Goal: Task Accomplishment & Management: Manage account settings

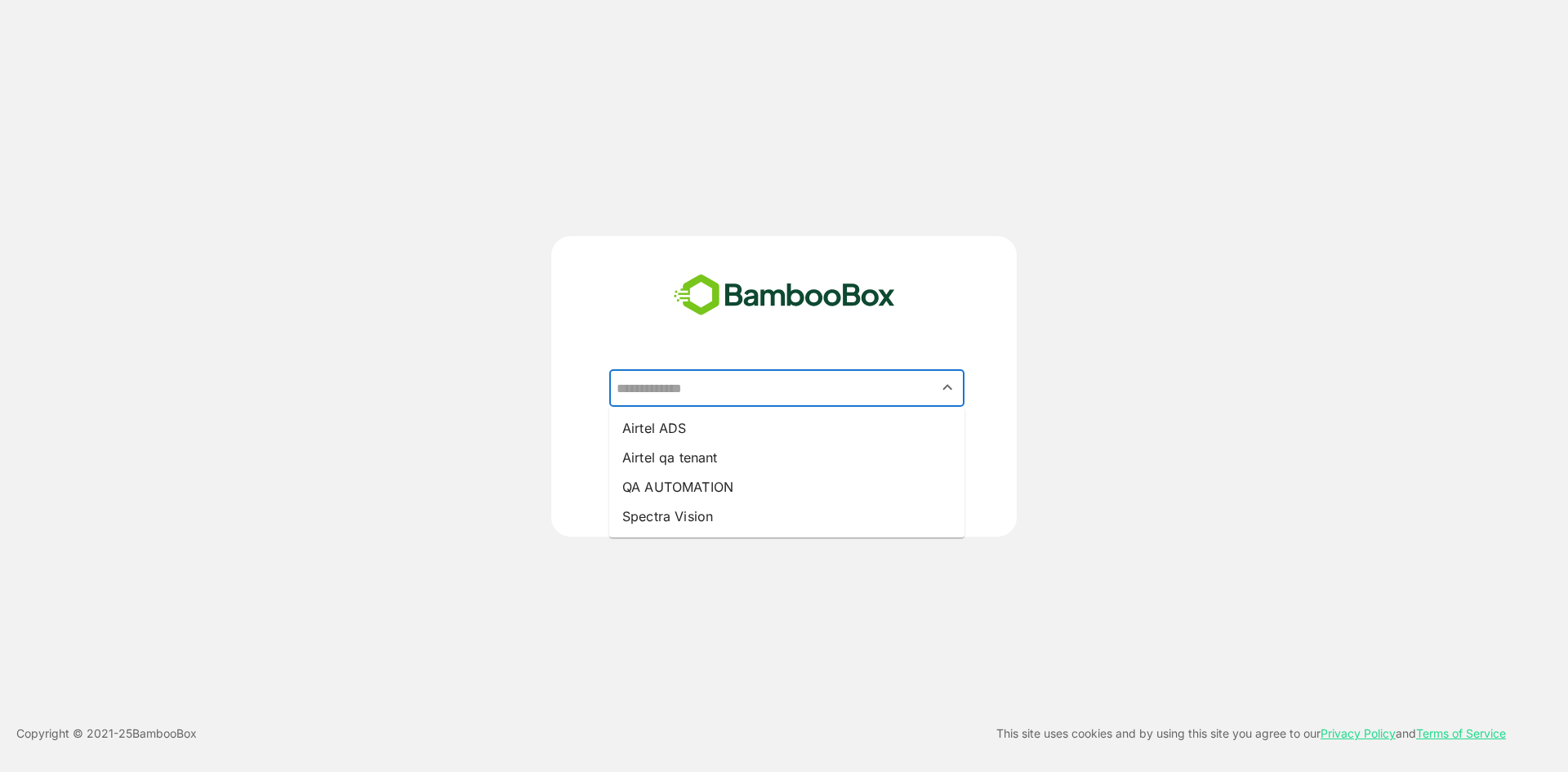
click at [690, 392] on input "text" at bounding box center [787, 388] width 349 height 31
click at [742, 453] on li "Airtel qa tenant" at bounding box center [786, 457] width 355 height 29
type input "**********"
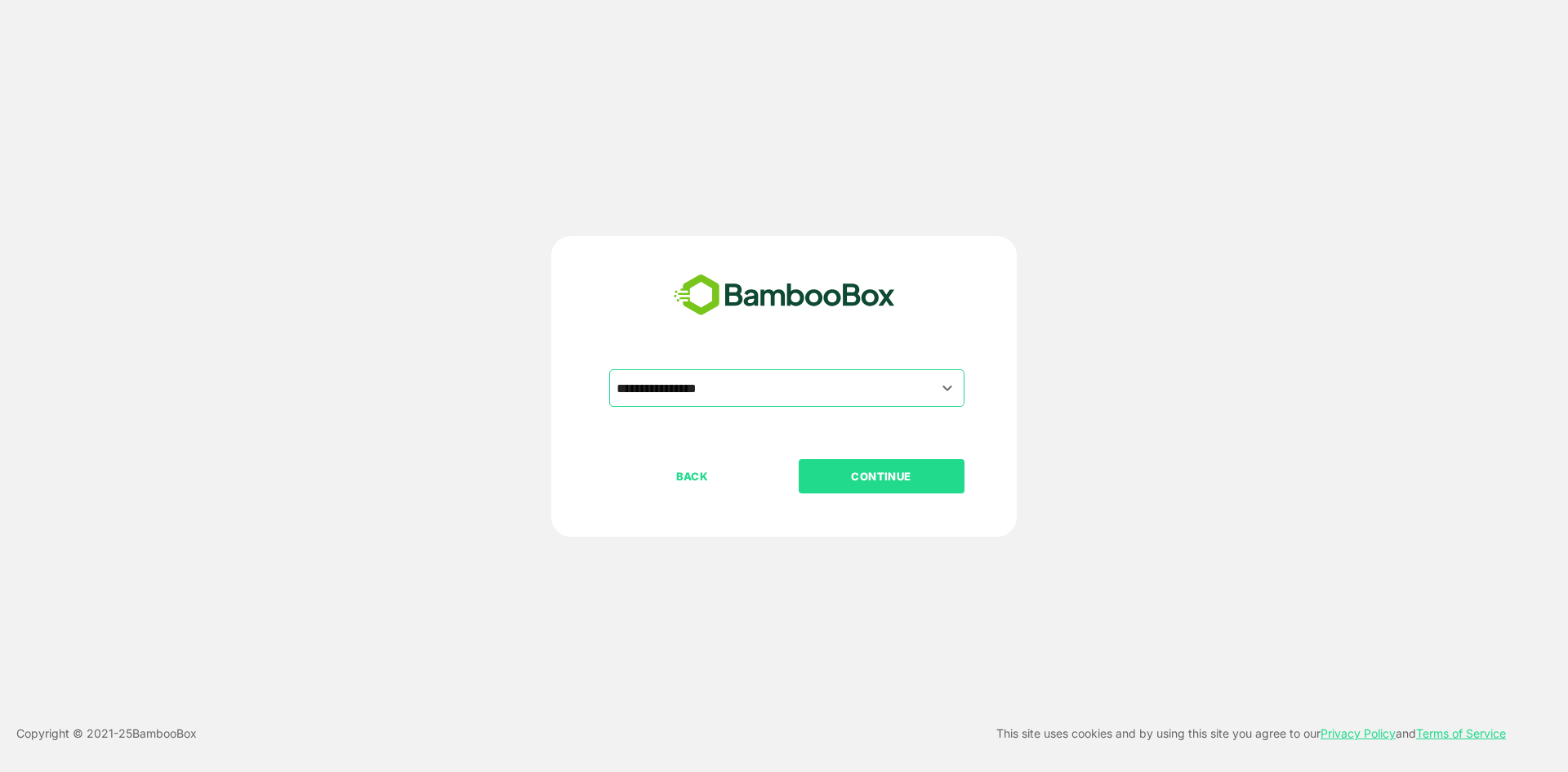
click at [847, 479] on p "CONTINUE" at bounding box center [881, 476] width 164 height 18
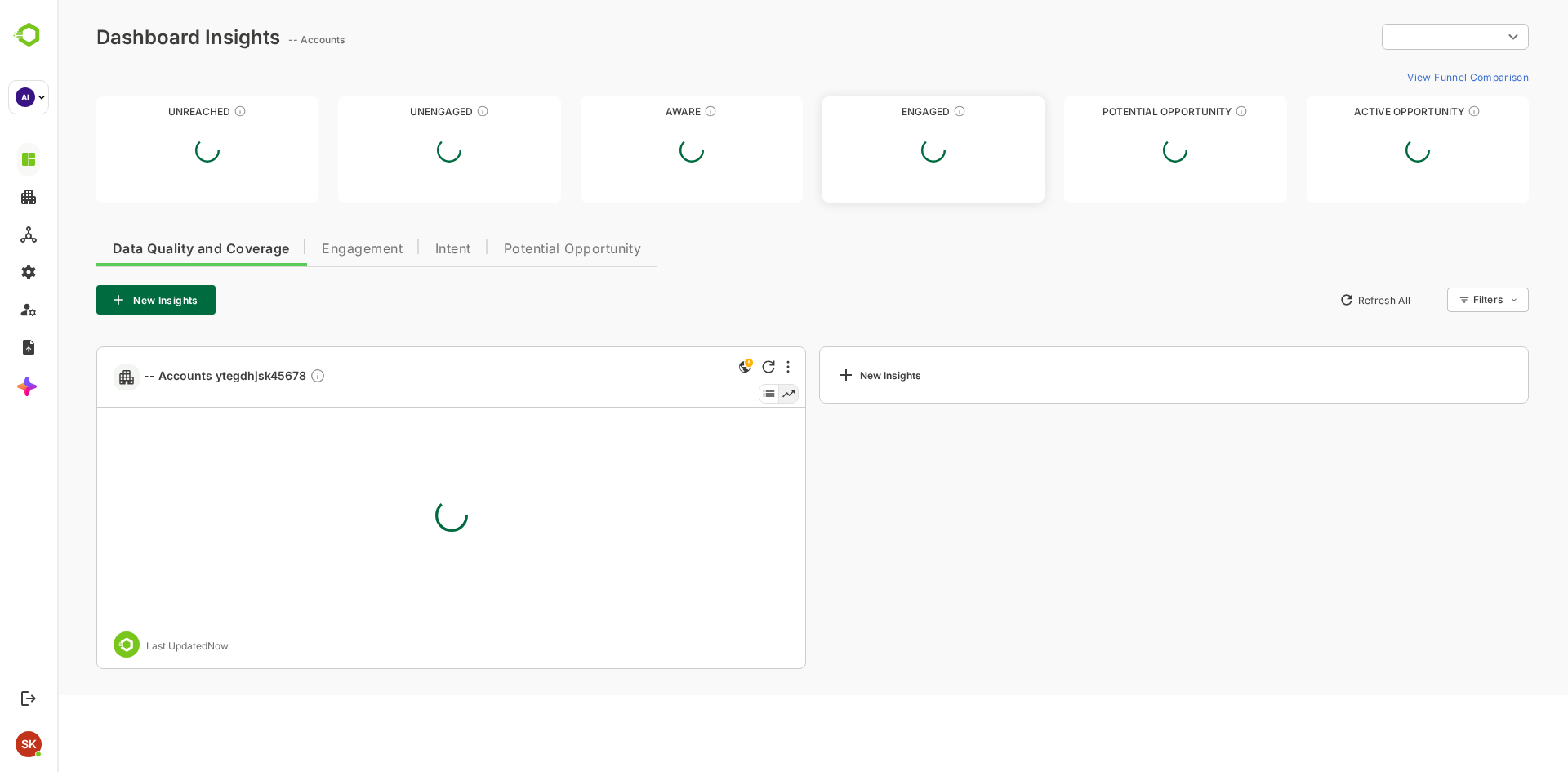
type input "********"
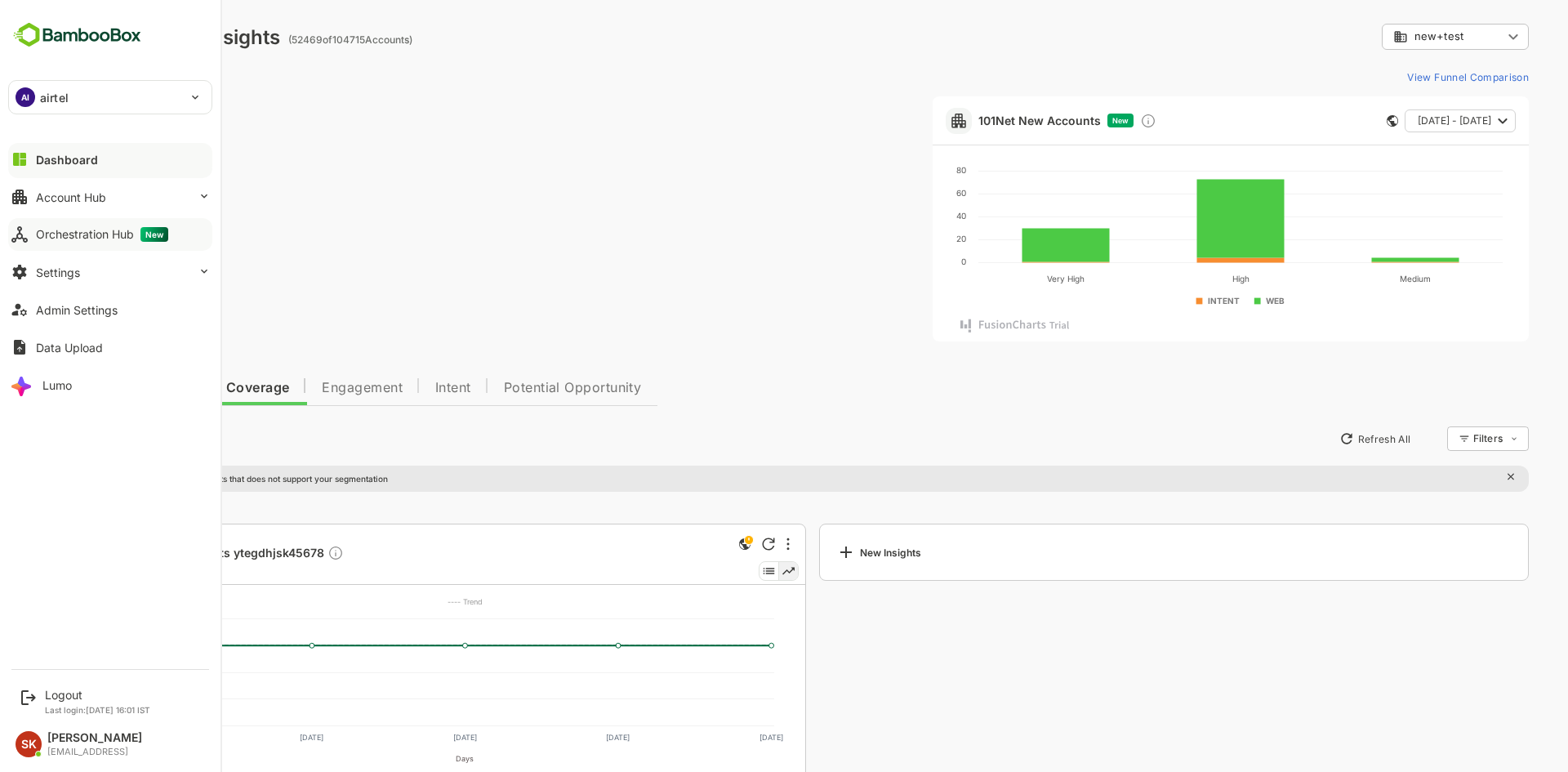
click at [70, 239] on div "Orchestration Hub New" at bounding box center [102, 235] width 133 height 15
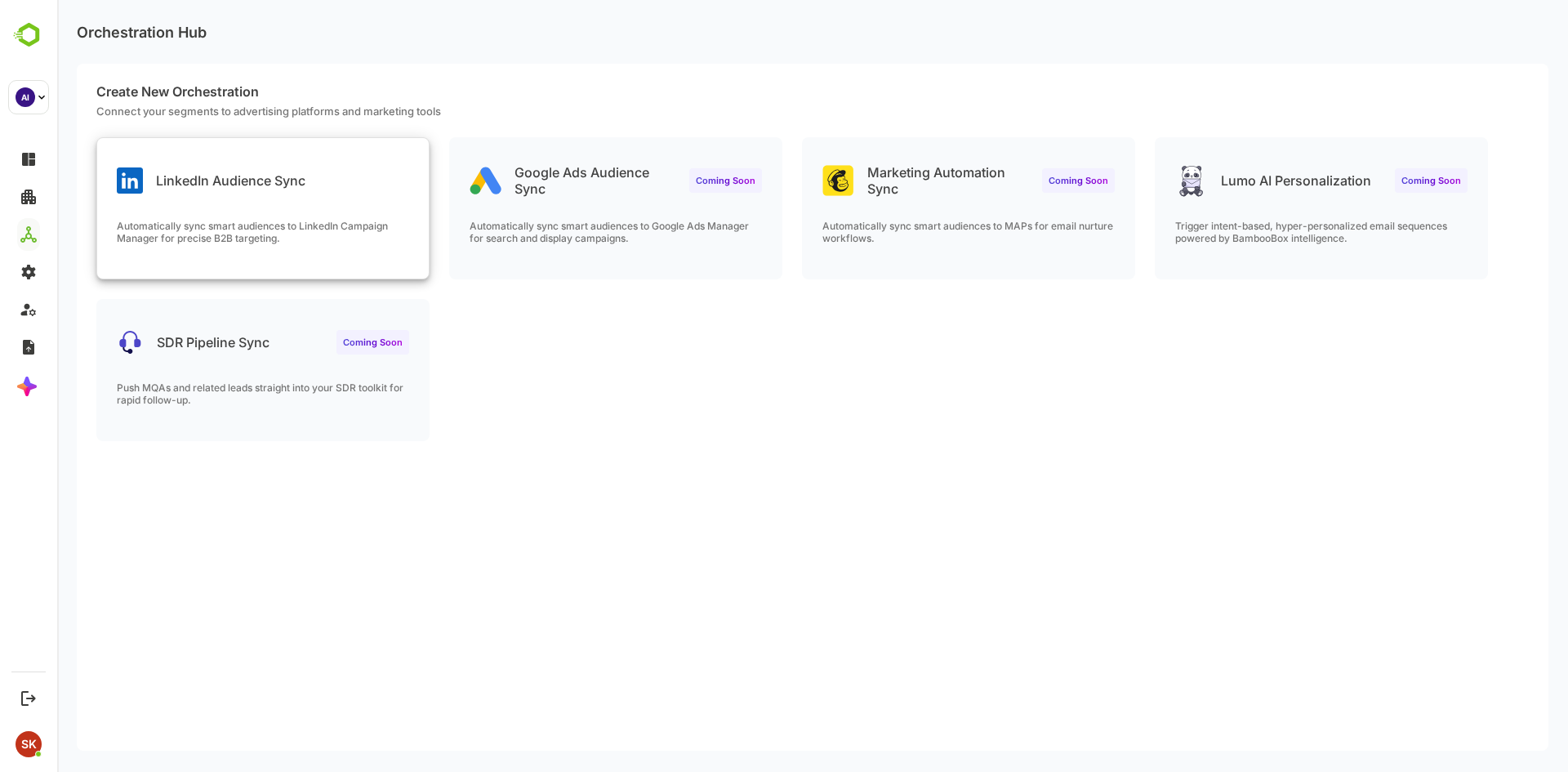
click at [321, 256] on div "Automatically sync smart audiences to LinkedIn Campaign Manager for precise B2B…" at bounding box center [263, 249] width 331 height 59
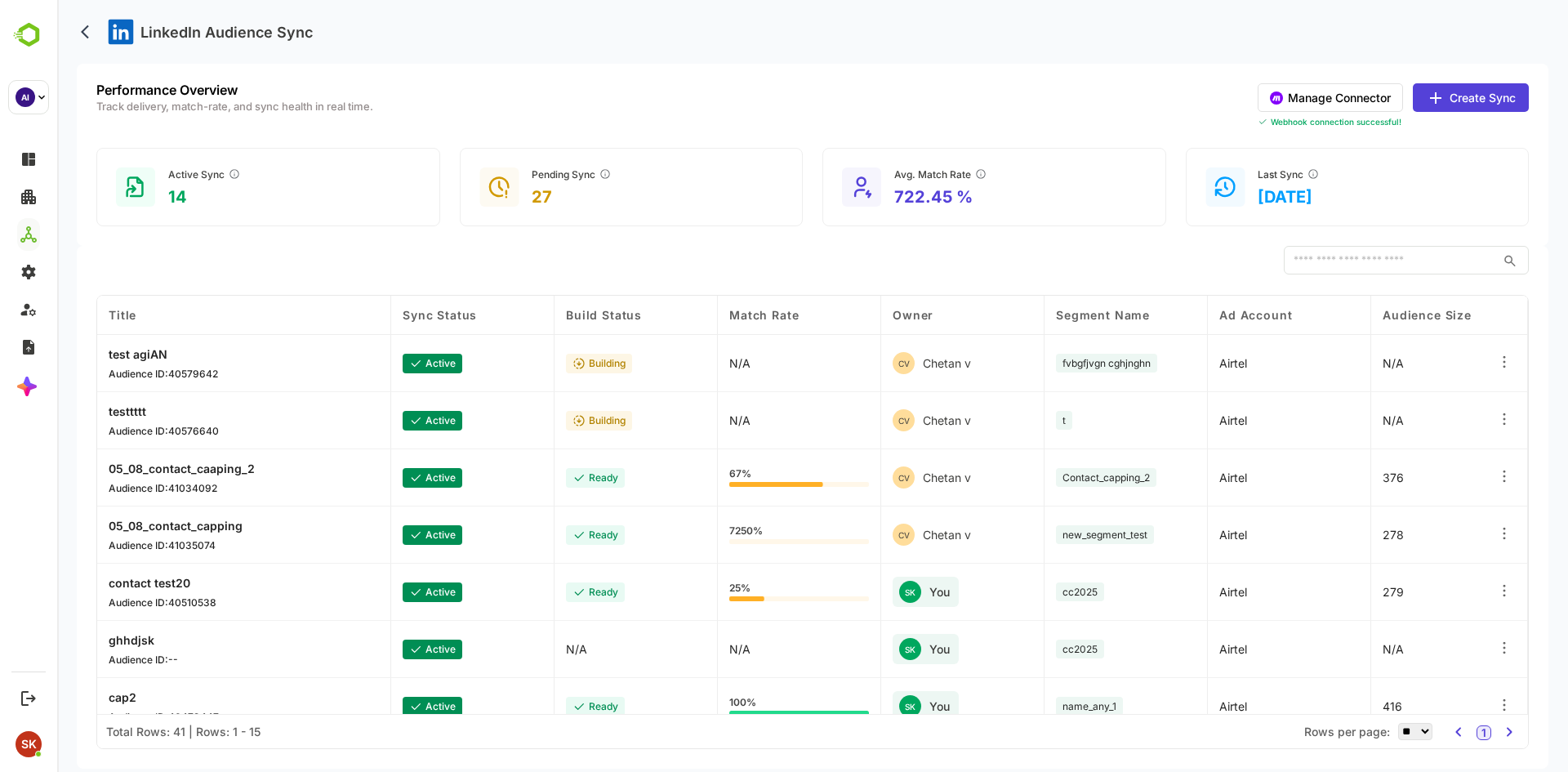
click at [1331, 96] on button "Manage Connector" at bounding box center [1330, 97] width 145 height 29
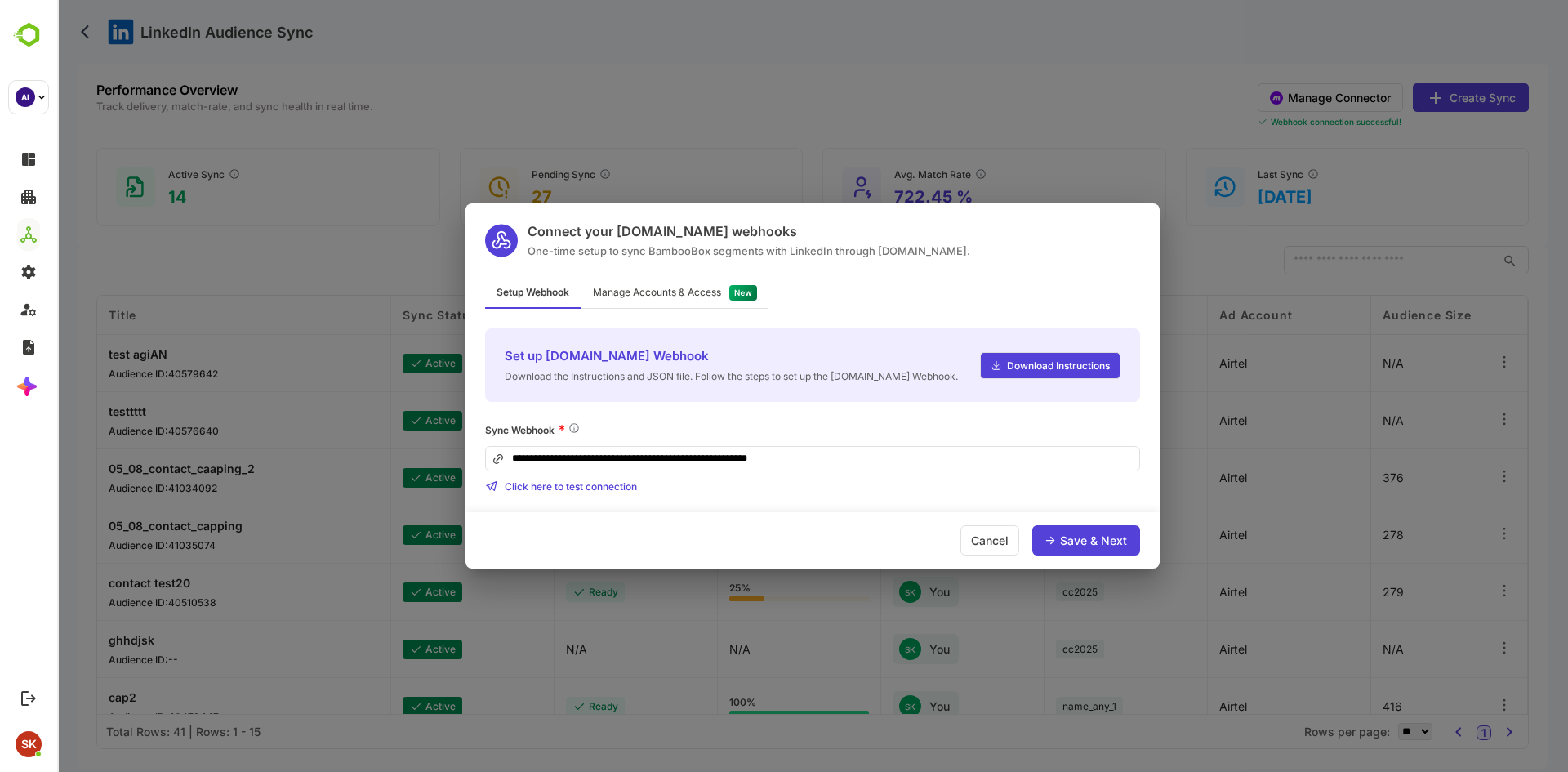
click at [299, 264] on div "**********" at bounding box center [812, 386] width 1511 height 772
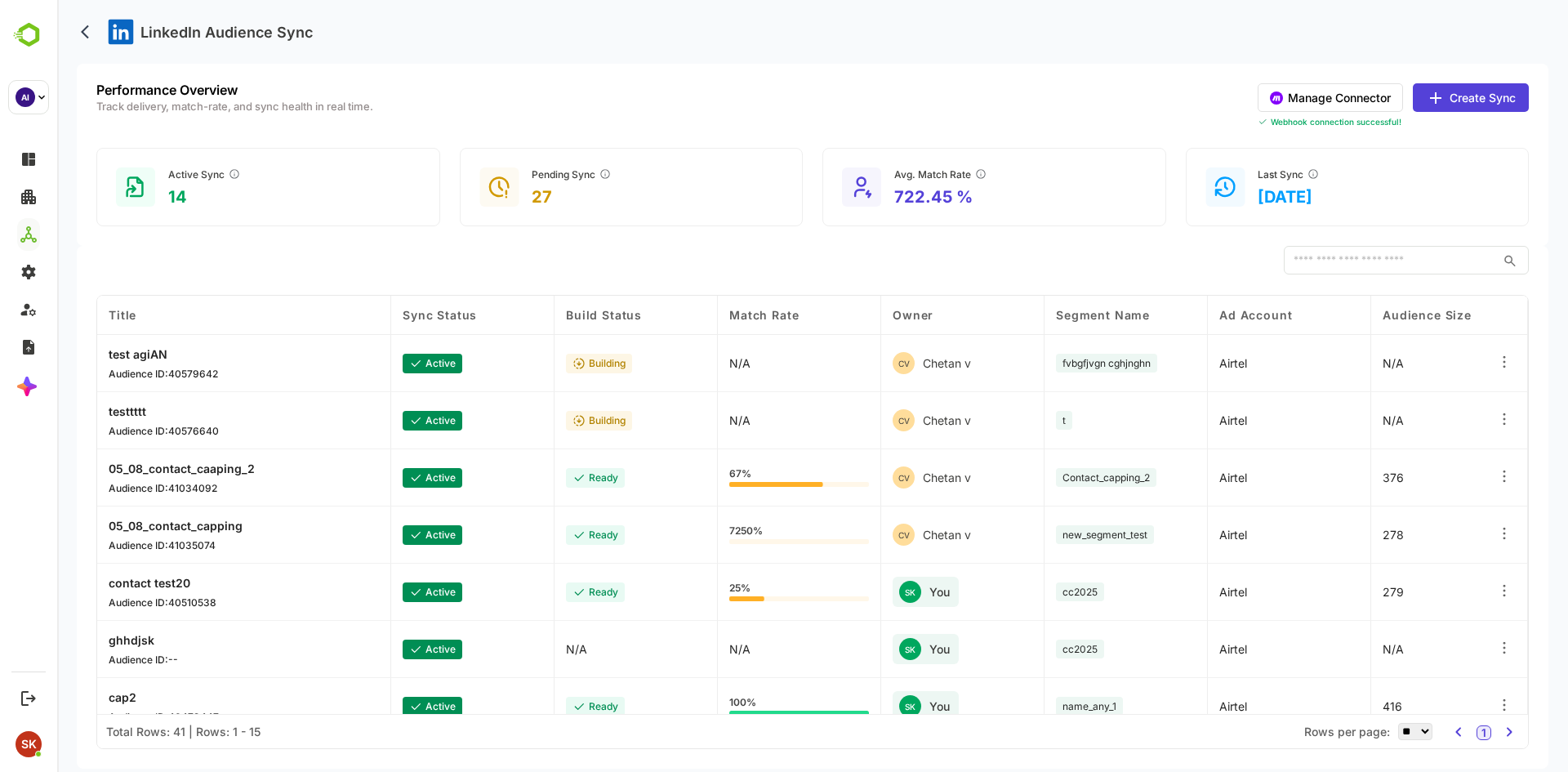
click at [1373, 85] on button "Manage Connector" at bounding box center [1330, 97] width 145 height 29
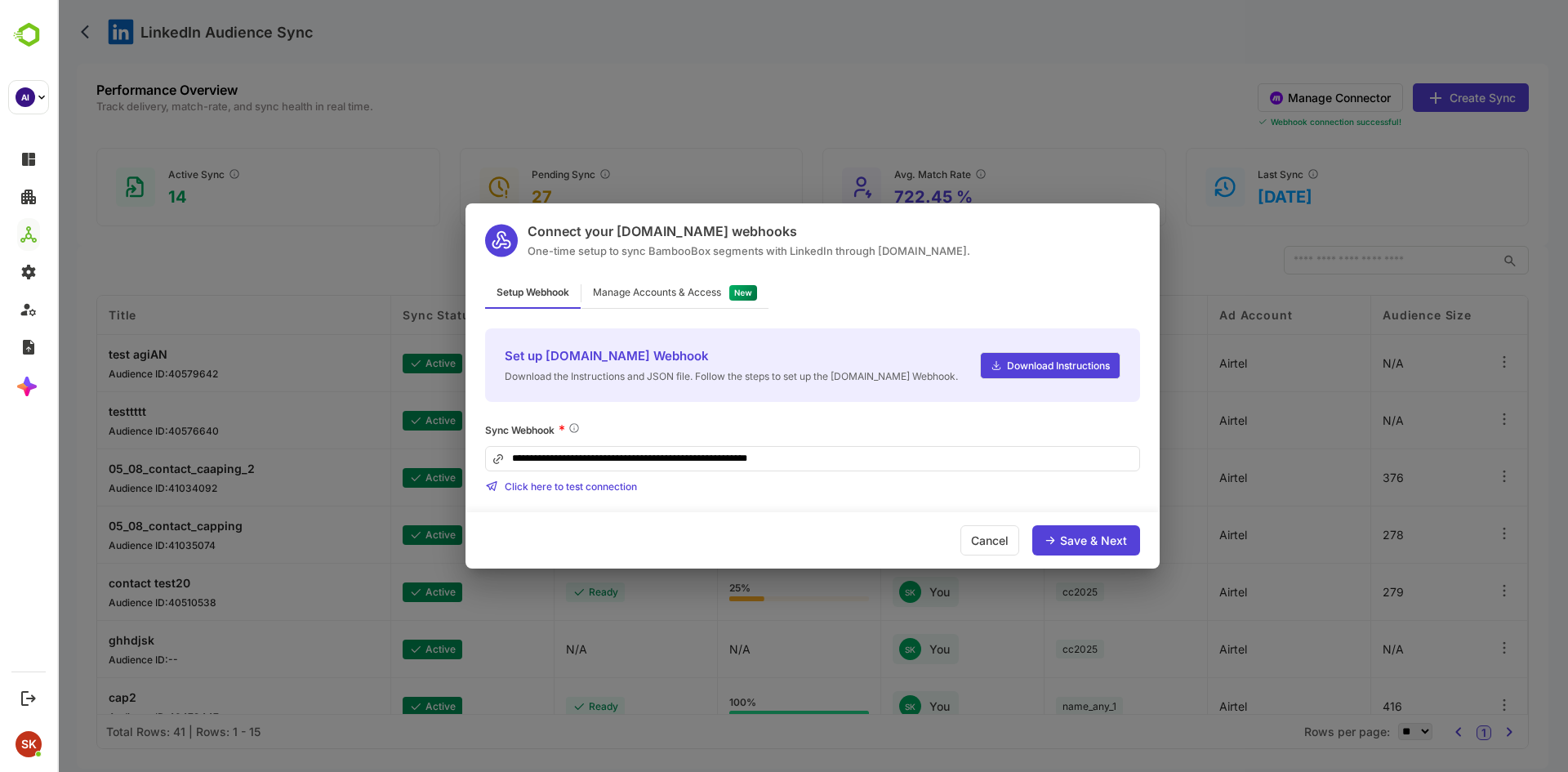
click at [830, 176] on div "**********" at bounding box center [812, 386] width 1511 height 772
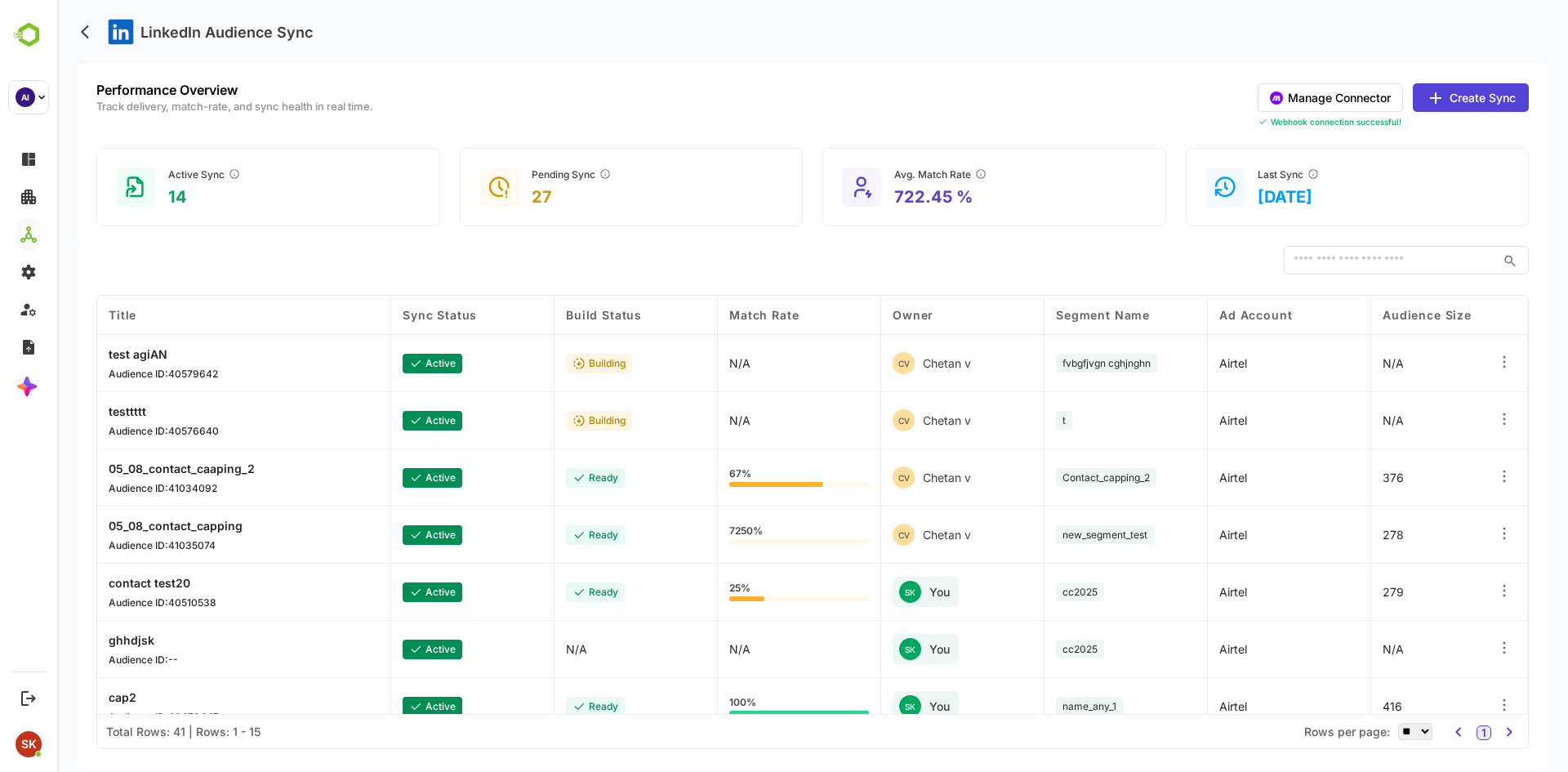
click at [1498, 101] on button "Create Sync" at bounding box center [1471, 97] width 116 height 29
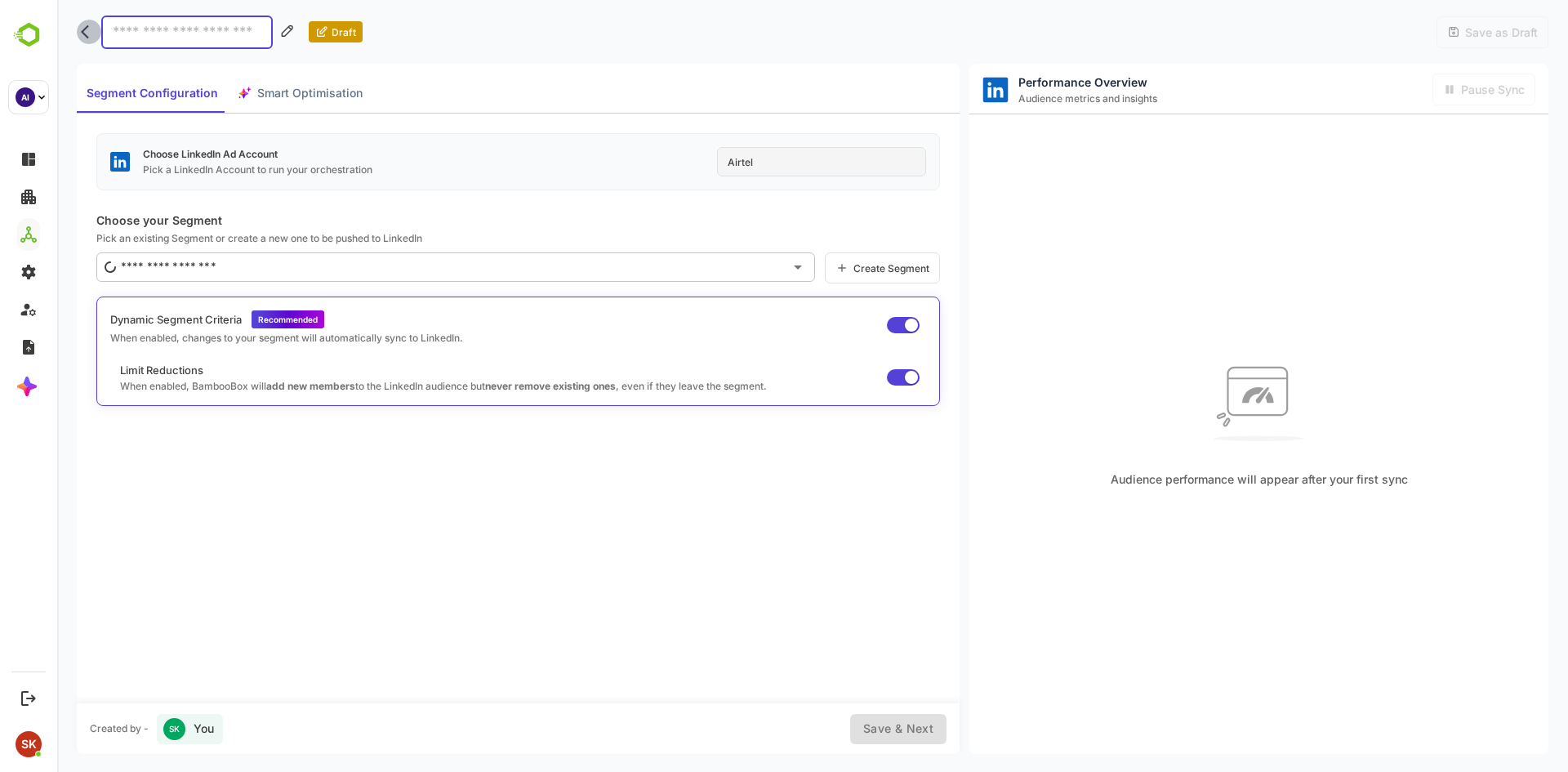
click at [77, 30] on button "back" at bounding box center [89, 31] width 24 height 24
click at [91, 34] on icon "back" at bounding box center [88, 31] width 16 height 16
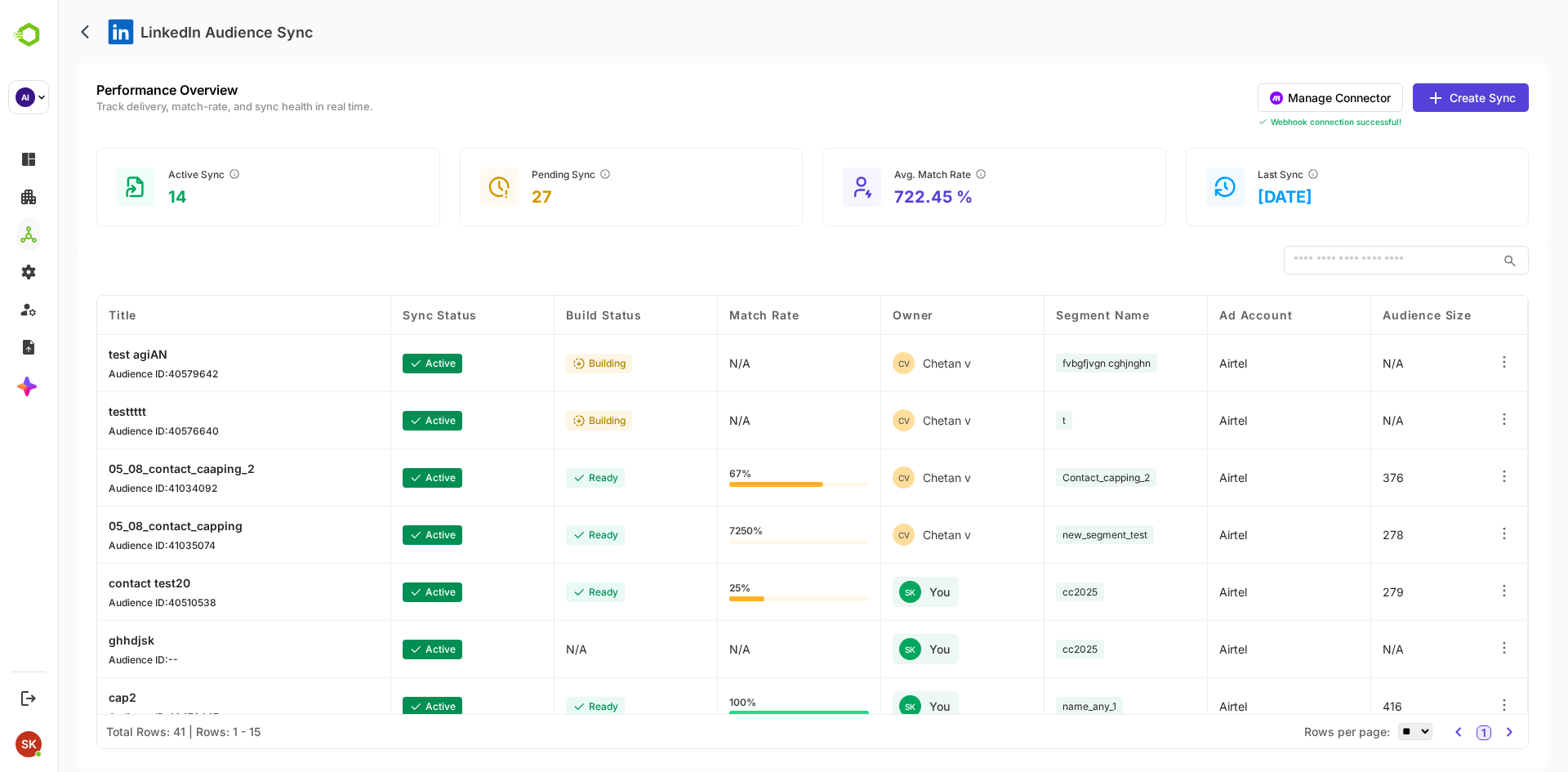
click at [457, 116] on div "Performance Overview Track delivery, match-rate, and sync health in real time. …" at bounding box center [813, 106] width 1433 height 45
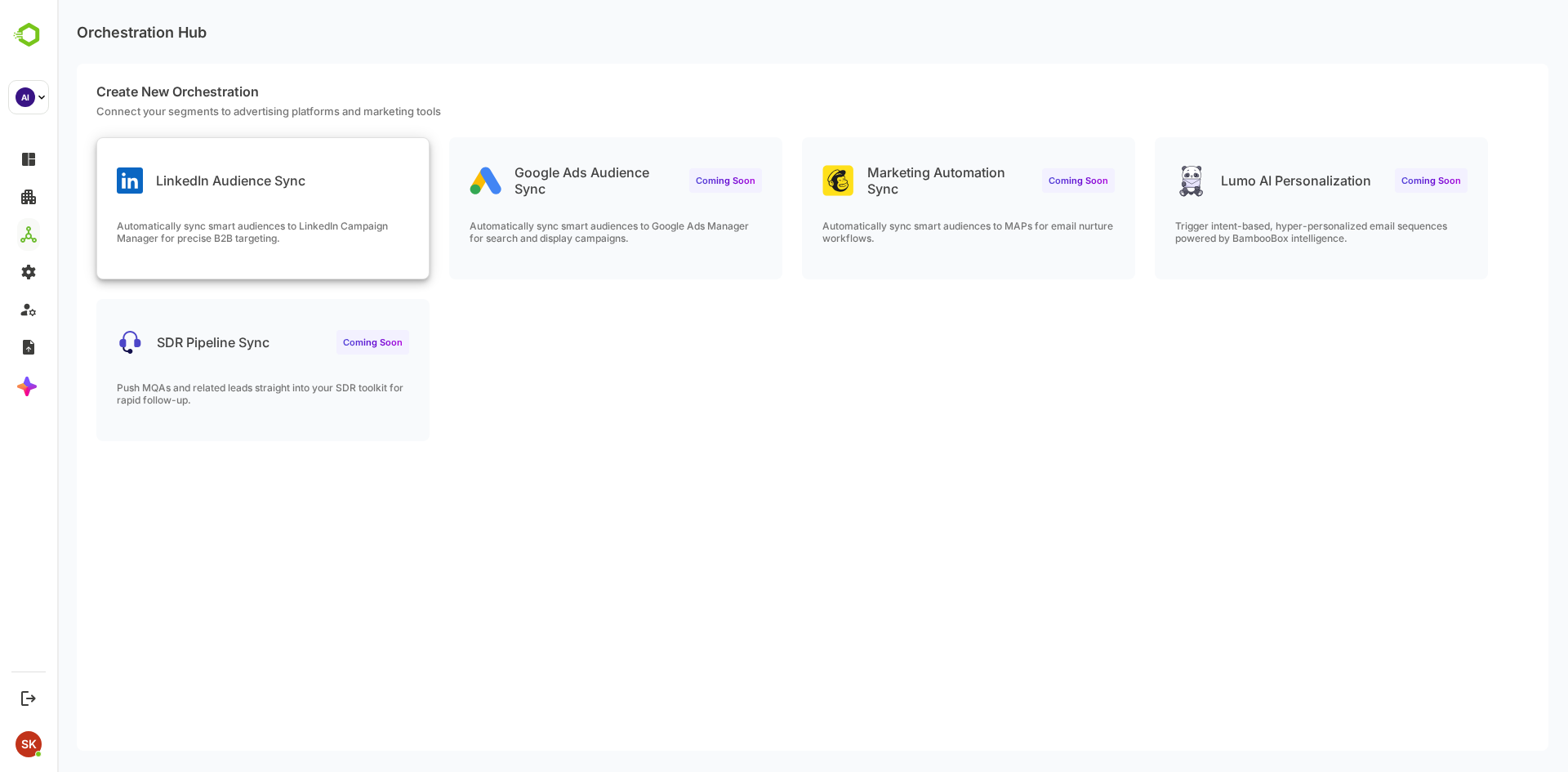
click at [301, 205] on div "LinkedIn Audience Sync Automatically sync smart audiences to LinkedIn Campaign …" at bounding box center [263, 208] width 331 height 140
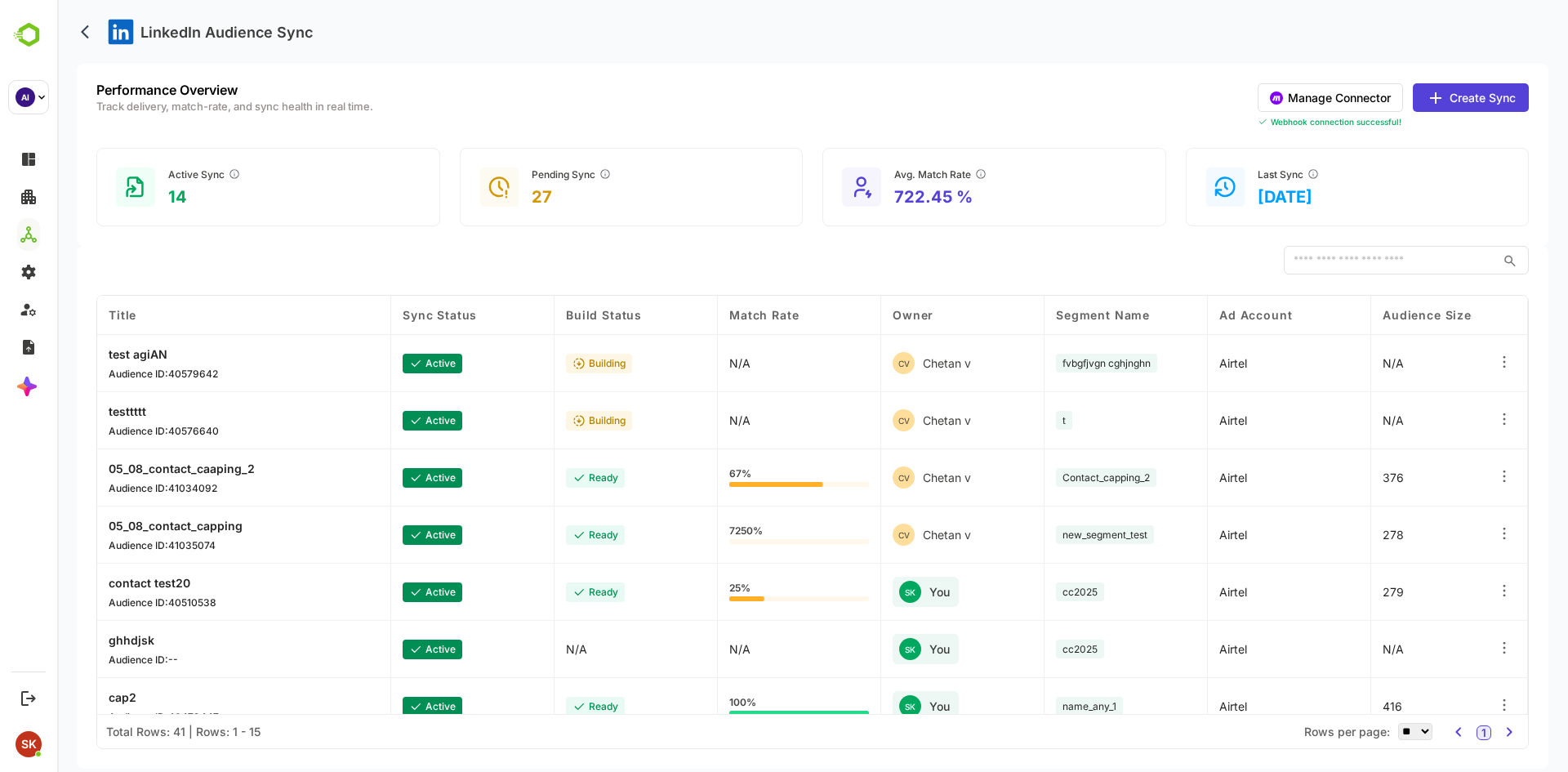
click at [1482, 96] on button "Create Sync" at bounding box center [1471, 97] width 116 height 29
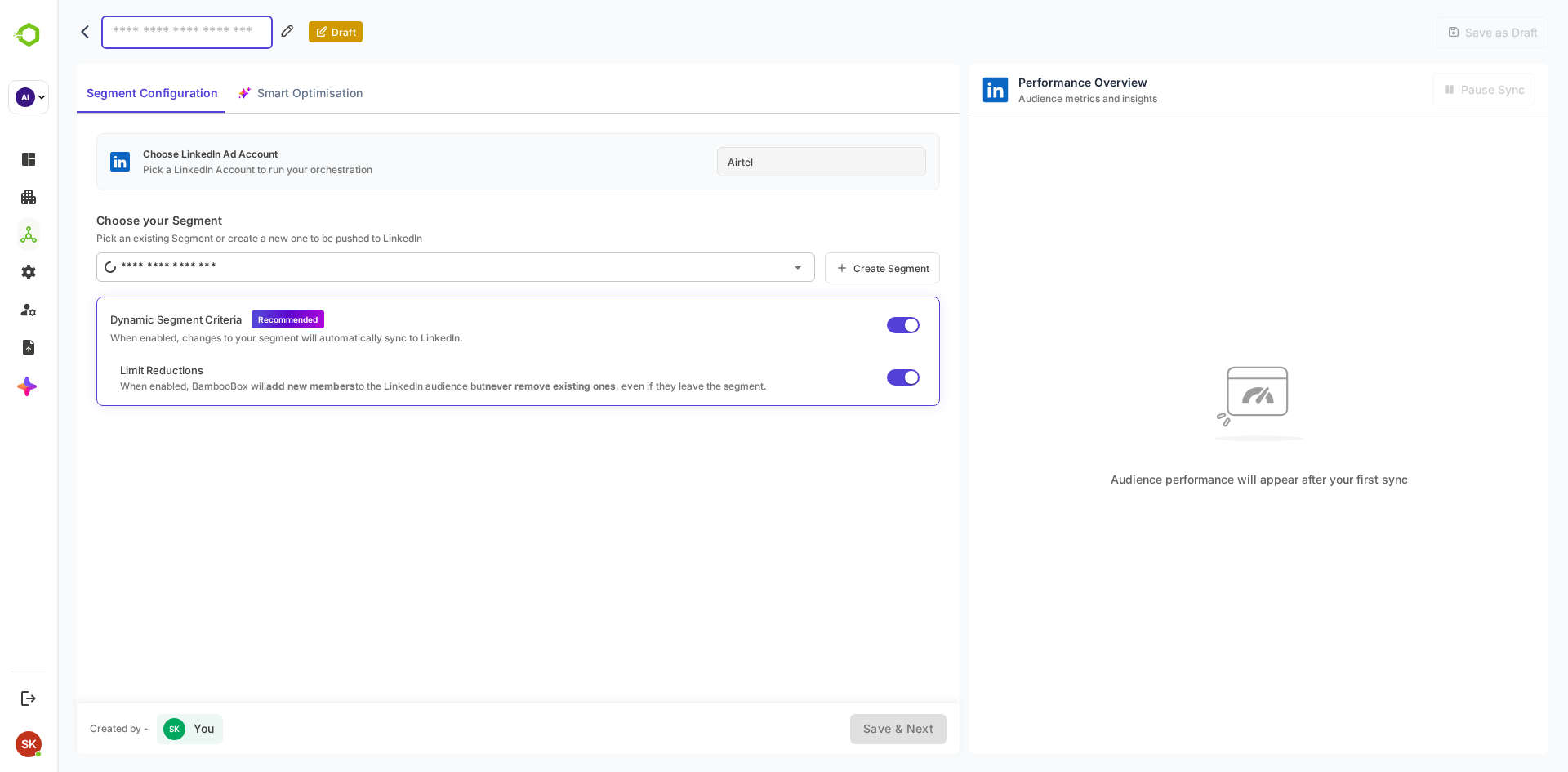
click at [77, 26] on button "back" at bounding box center [89, 31] width 24 height 24
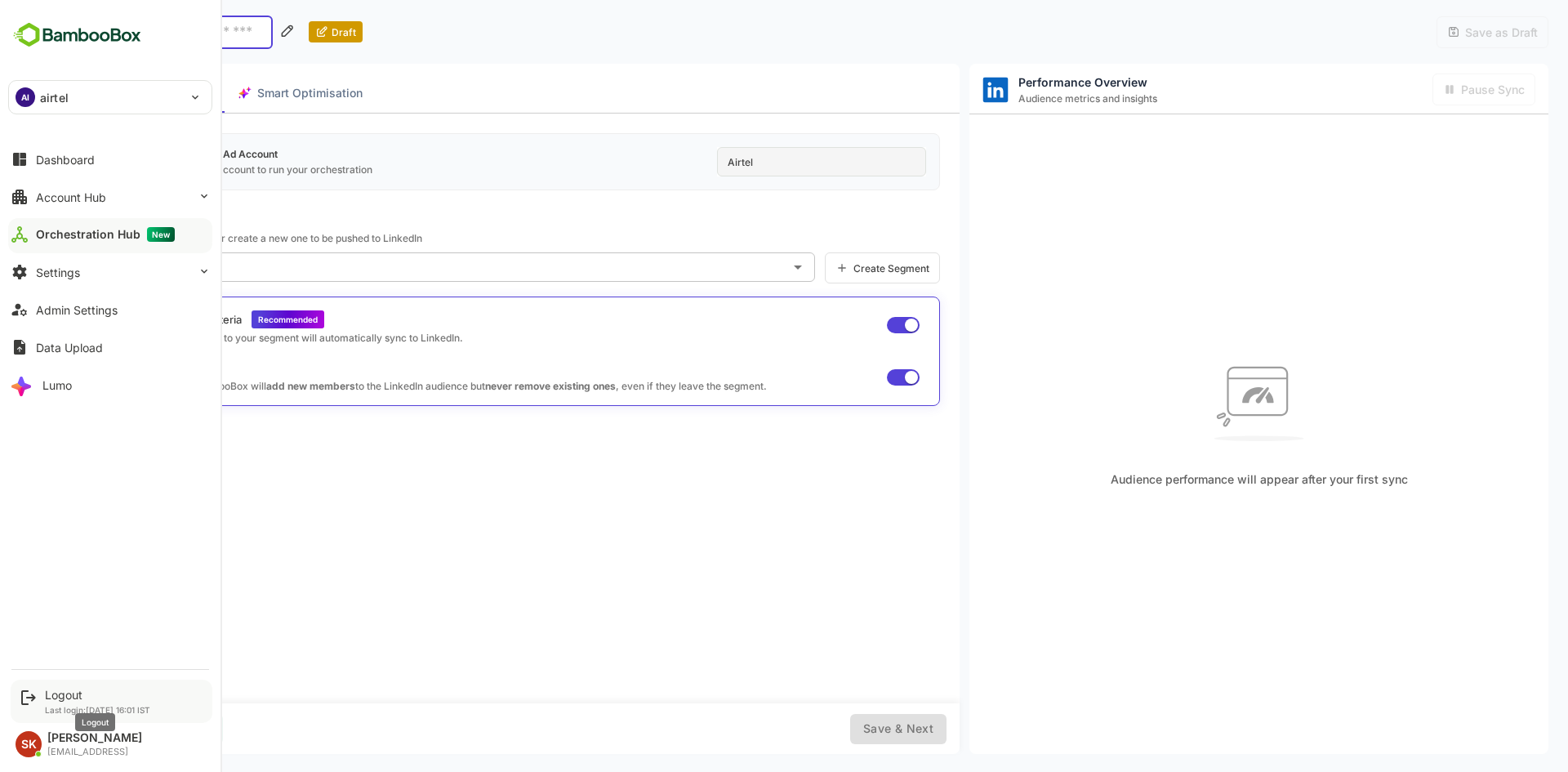
click at [62, 694] on div "Logout" at bounding box center [98, 695] width 106 height 14
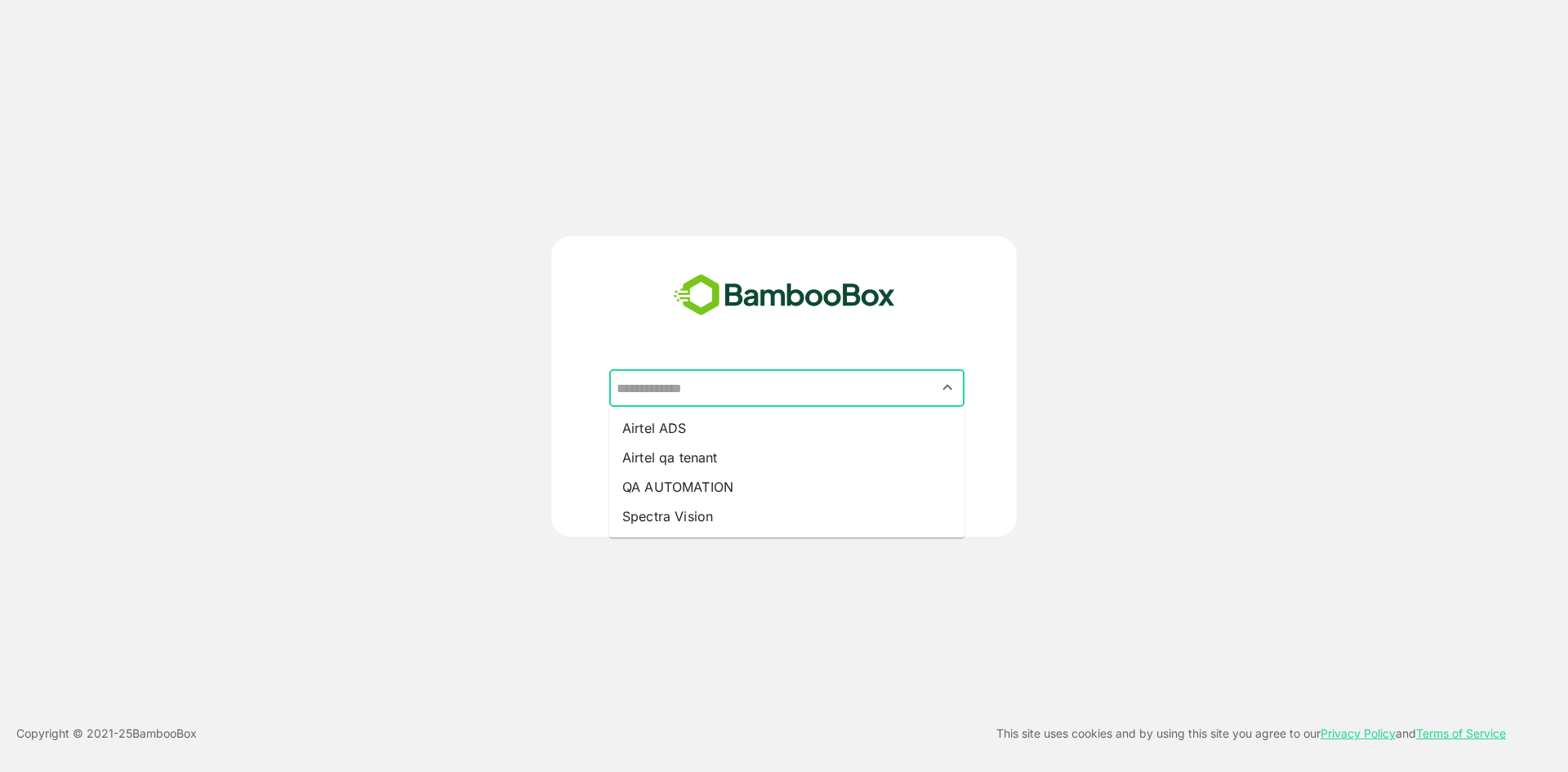
click at [727, 393] on input "text" at bounding box center [787, 388] width 349 height 31
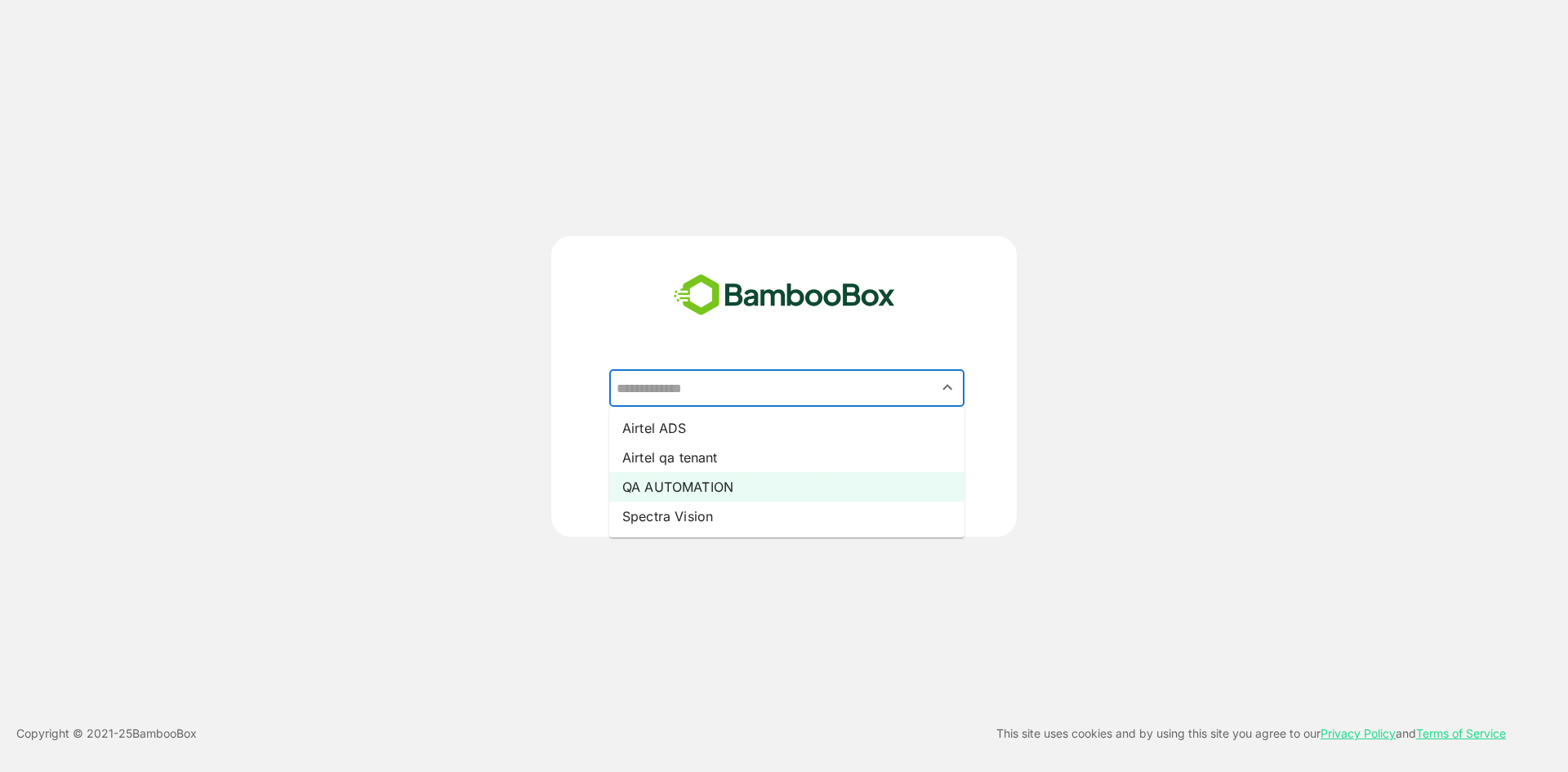
click at [738, 477] on li "QA AUTOMATION" at bounding box center [786, 487] width 355 height 29
type input "**********"
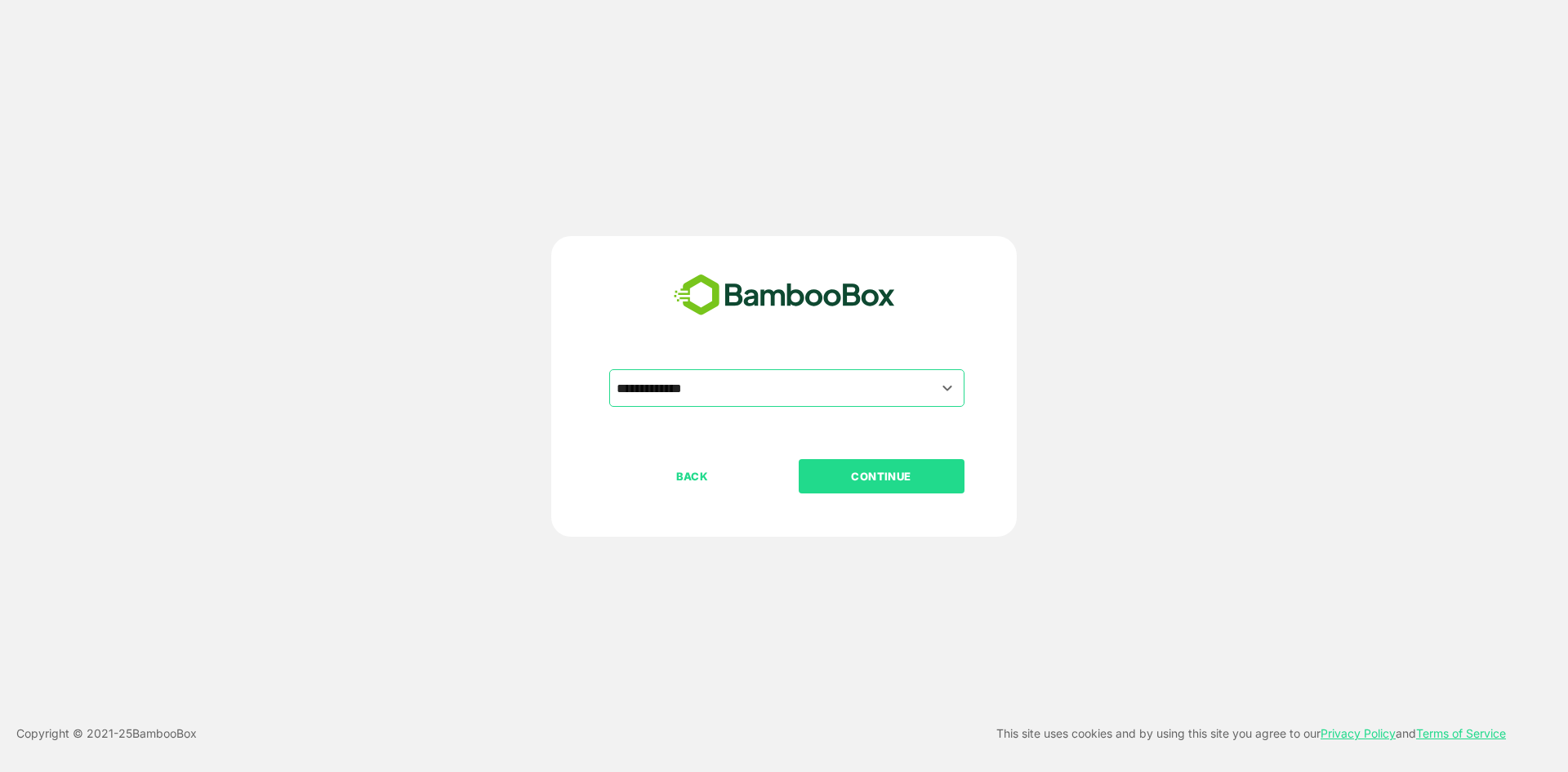
click at [857, 475] on p "CONTINUE" at bounding box center [881, 476] width 164 height 18
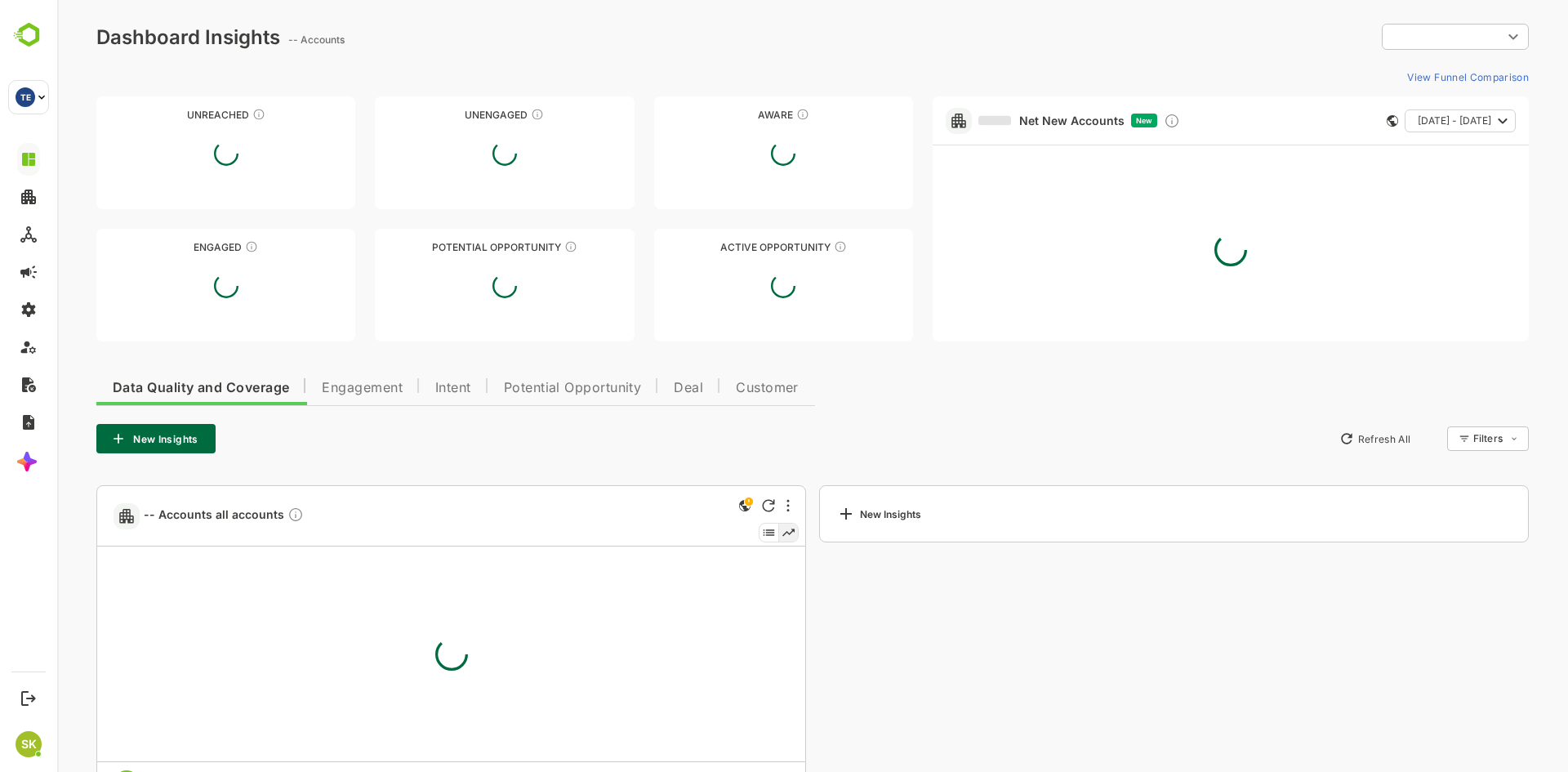
type input "**********"
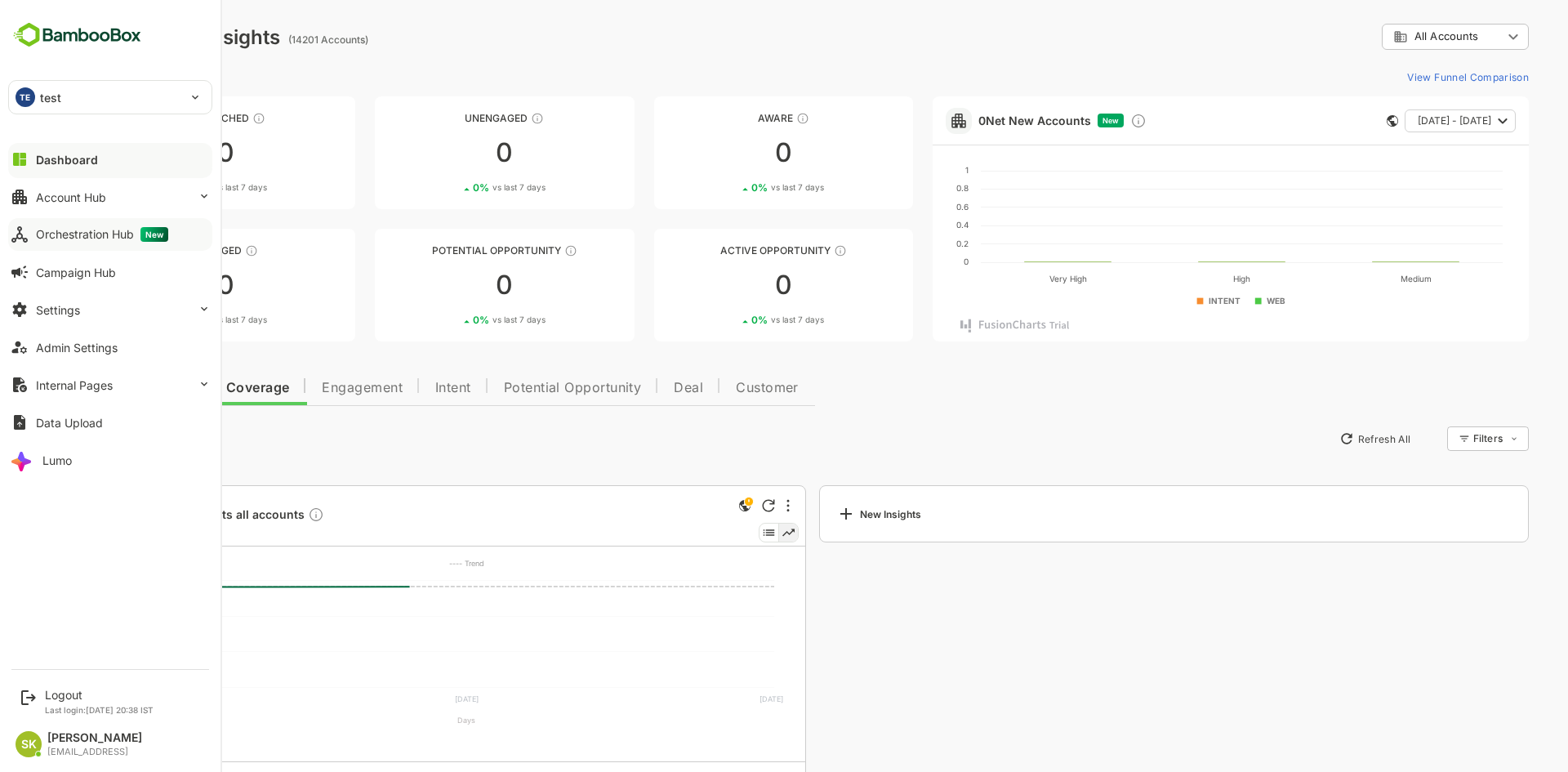
click at [139, 239] on div "Orchestration Hub New" at bounding box center [102, 235] width 133 height 15
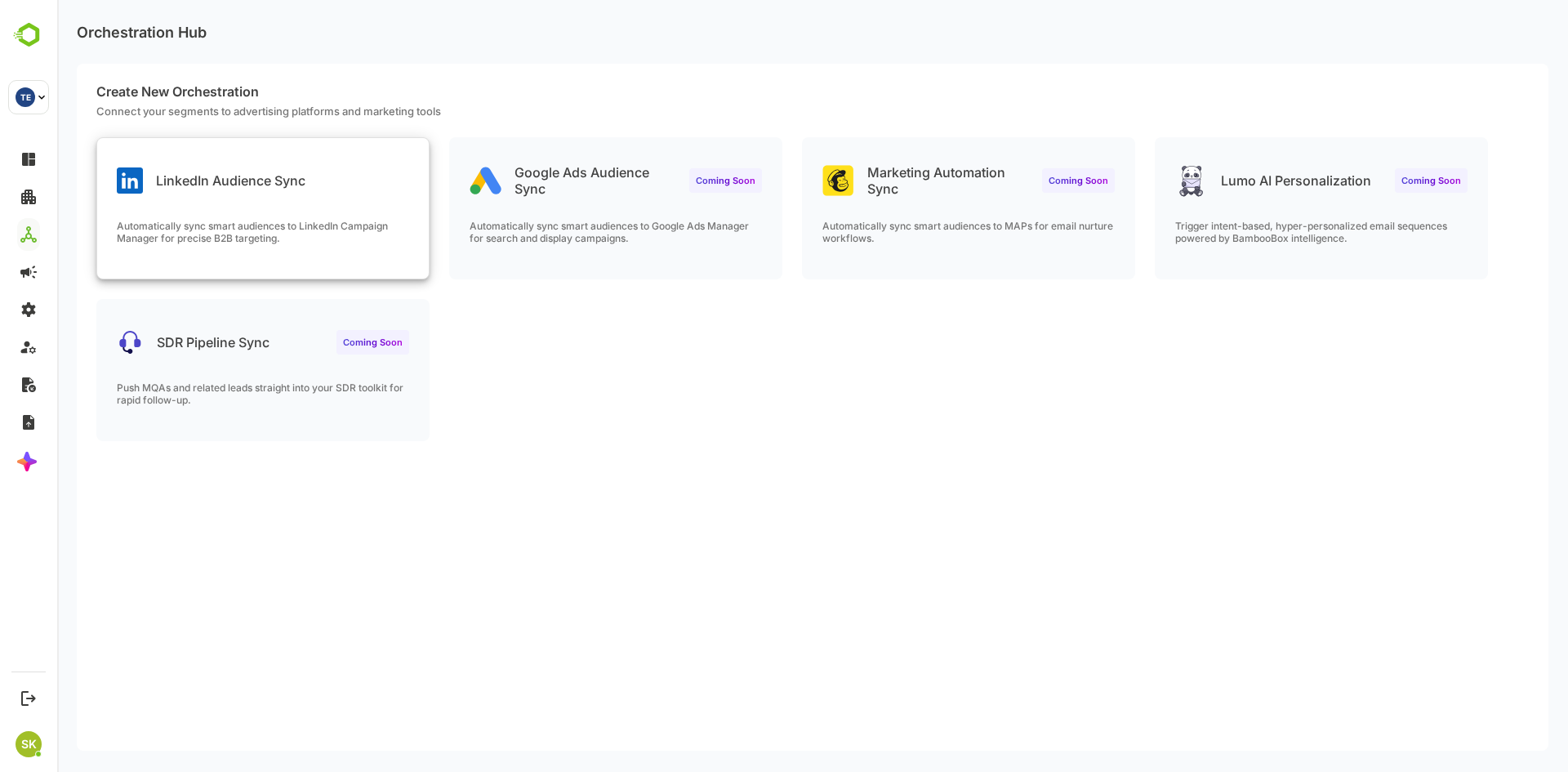
click at [240, 209] on div "LinkedIn Audience Sync Automatically sync smart audiences to LinkedIn Campaign …" at bounding box center [263, 208] width 331 height 140
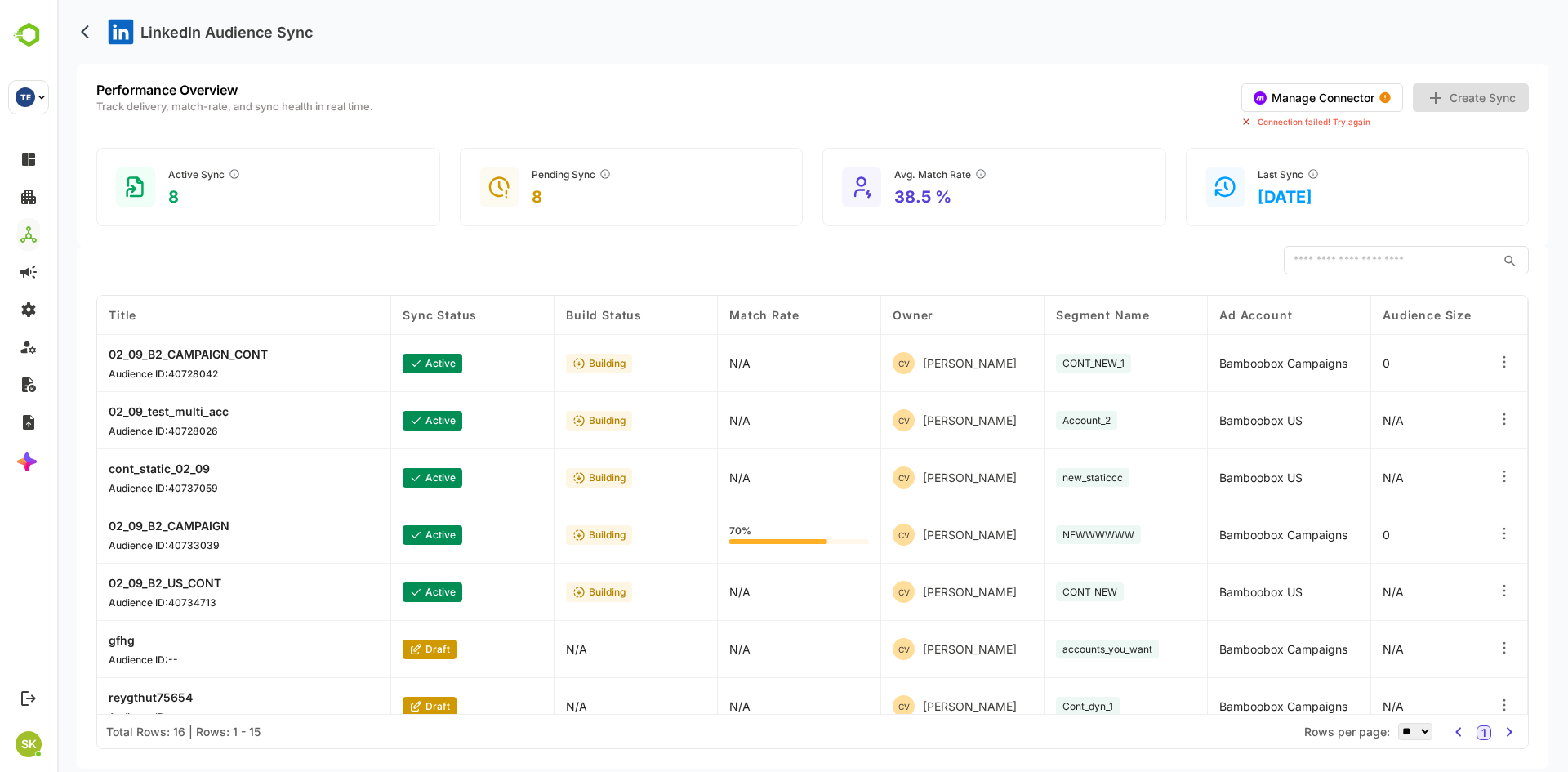
click at [1341, 96] on button "Manage Connector" at bounding box center [1322, 97] width 162 height 29
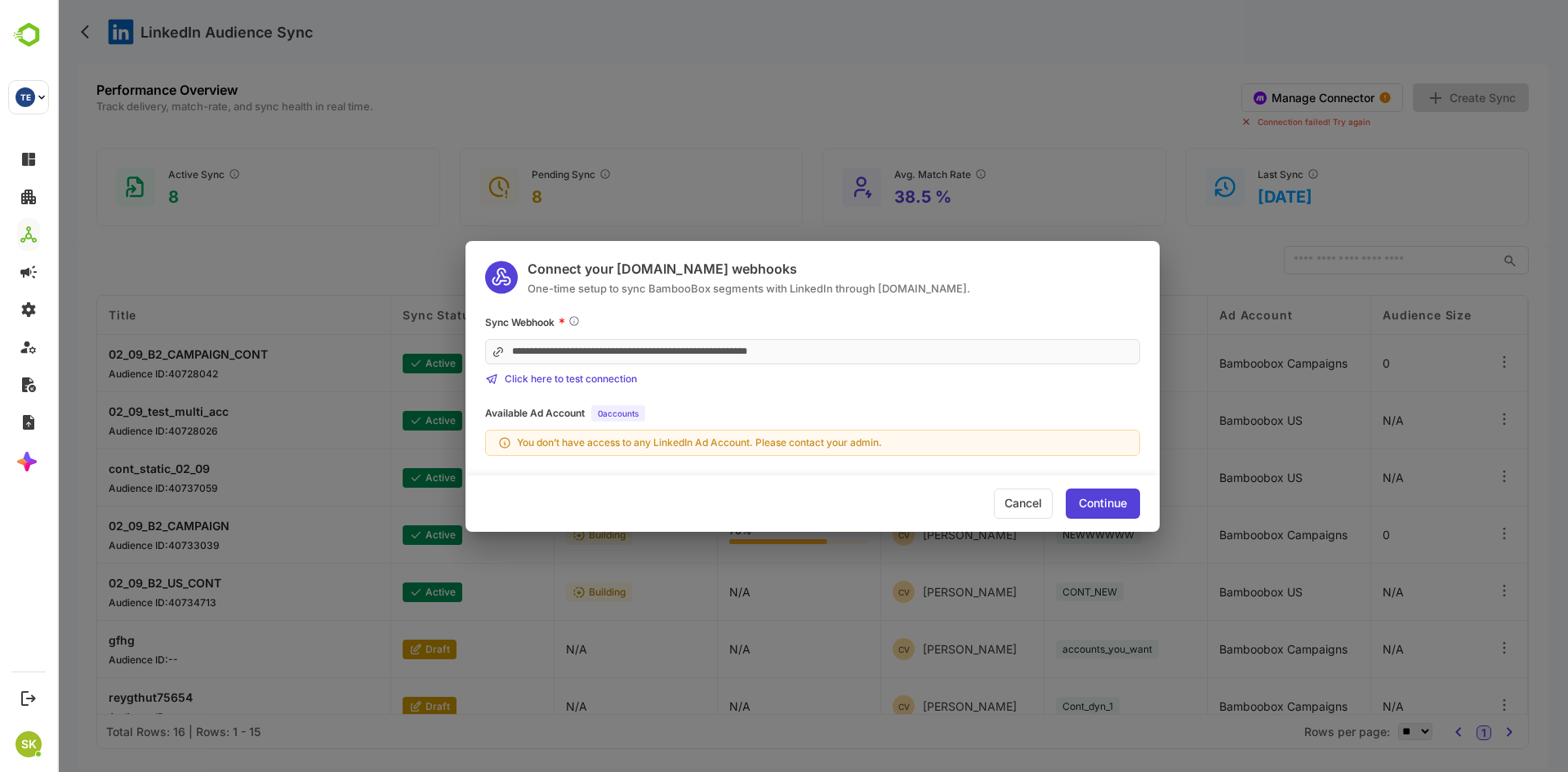
click at [956, 120] on div "**********" at bounding box center [812, 386] width 1511 height 772
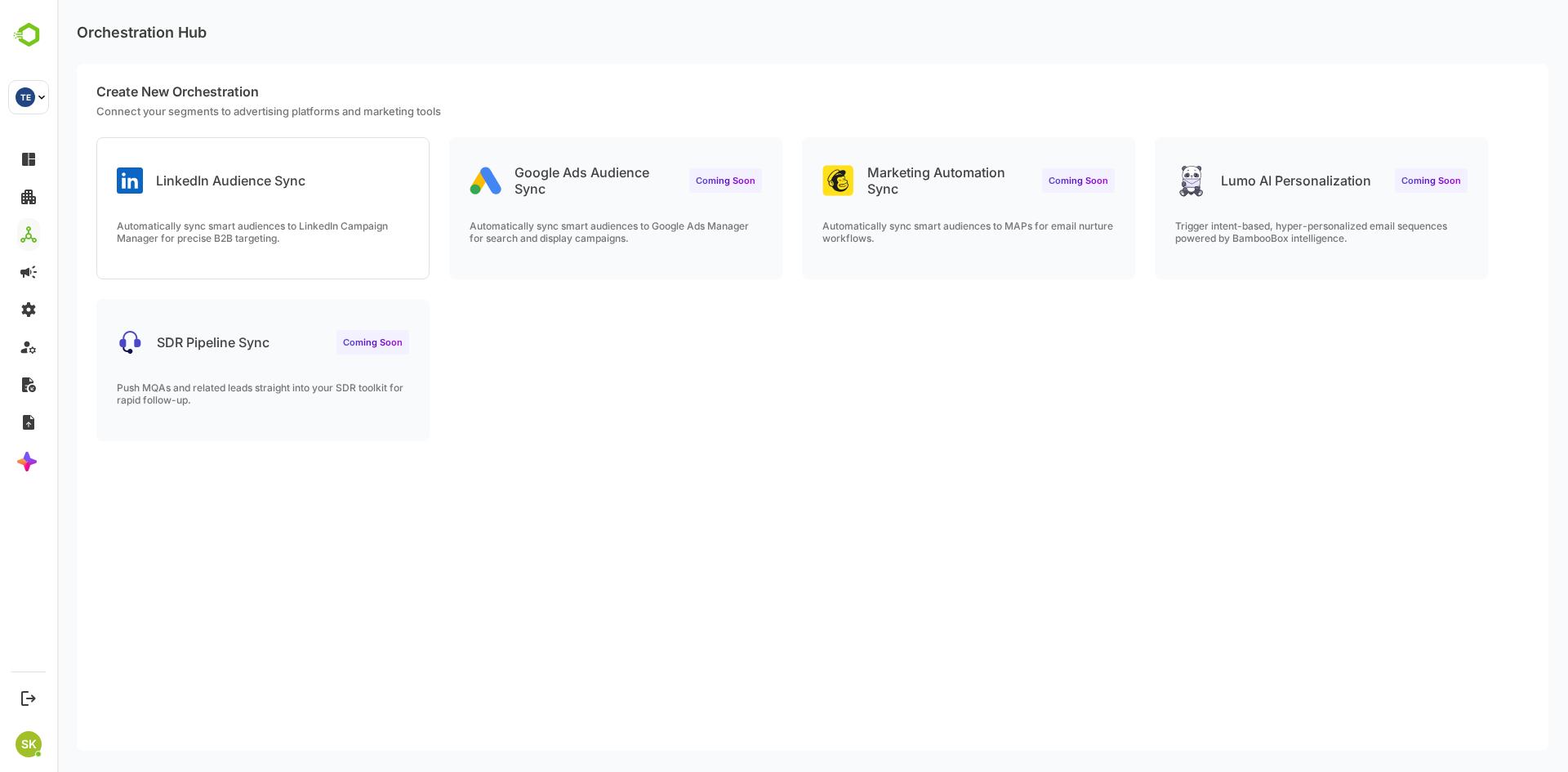
click at [246, 247] on div "Automatically sync smart audiences to LinkedIn Campaign Manager for precise B2B…" at bounding box center [263, 249] width 331 height 59
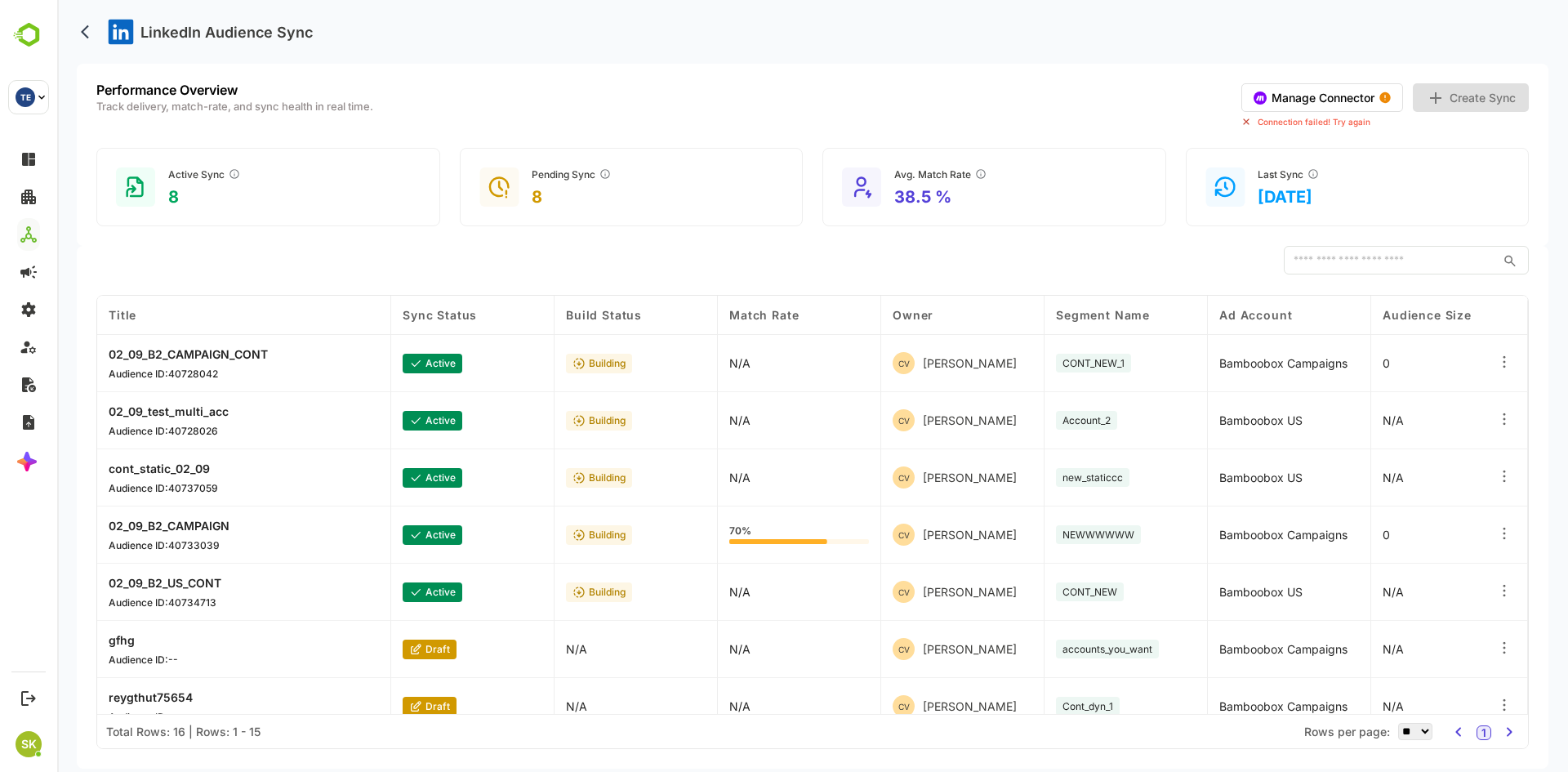
click at [1325, 94] on button "Manage Connector" at bounding box center [1322, 97] width 162 height 29
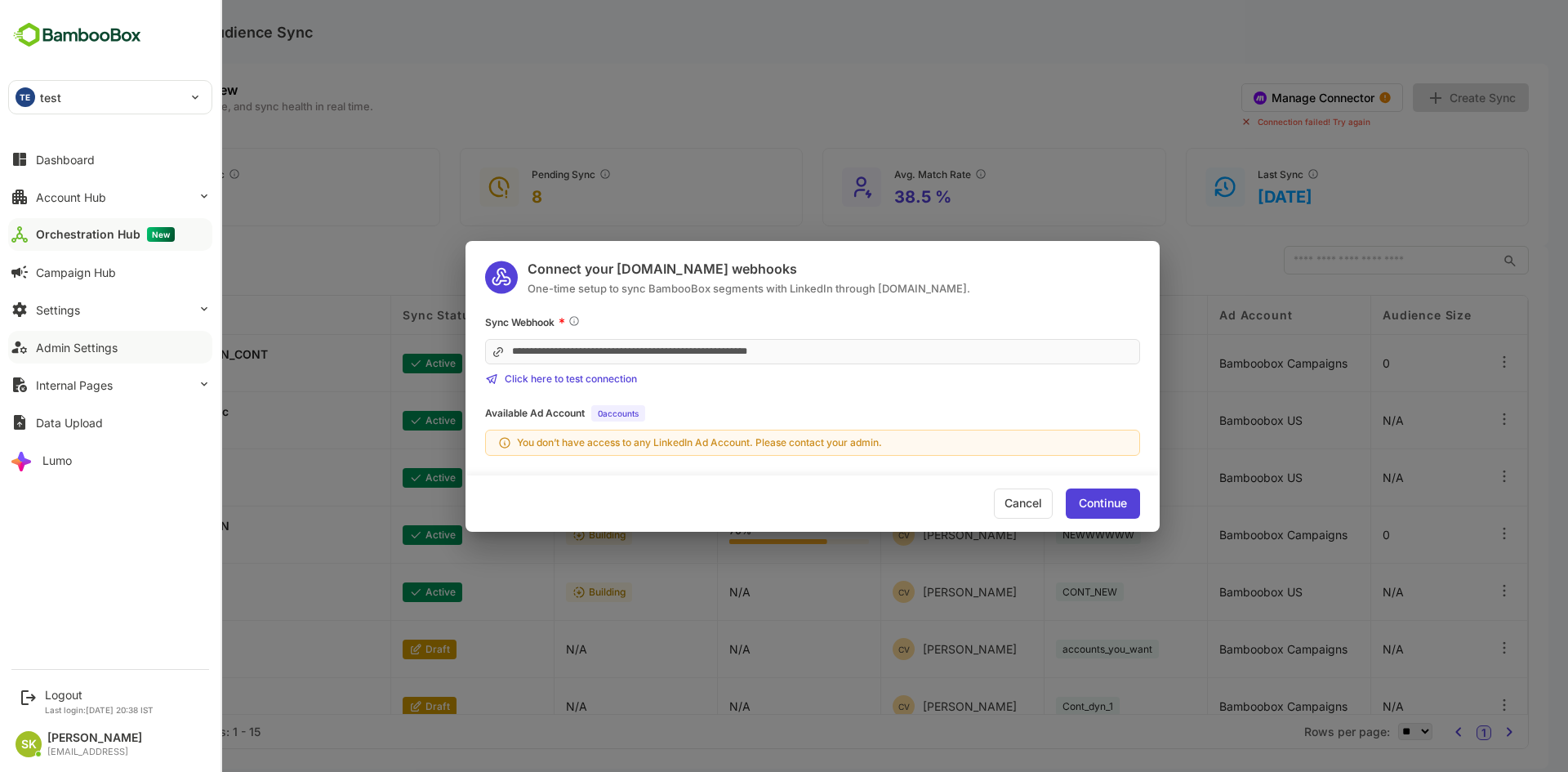
click at [82, 342] on div "Admin Settings" at bounding box center [76, 347] width 81 height 14
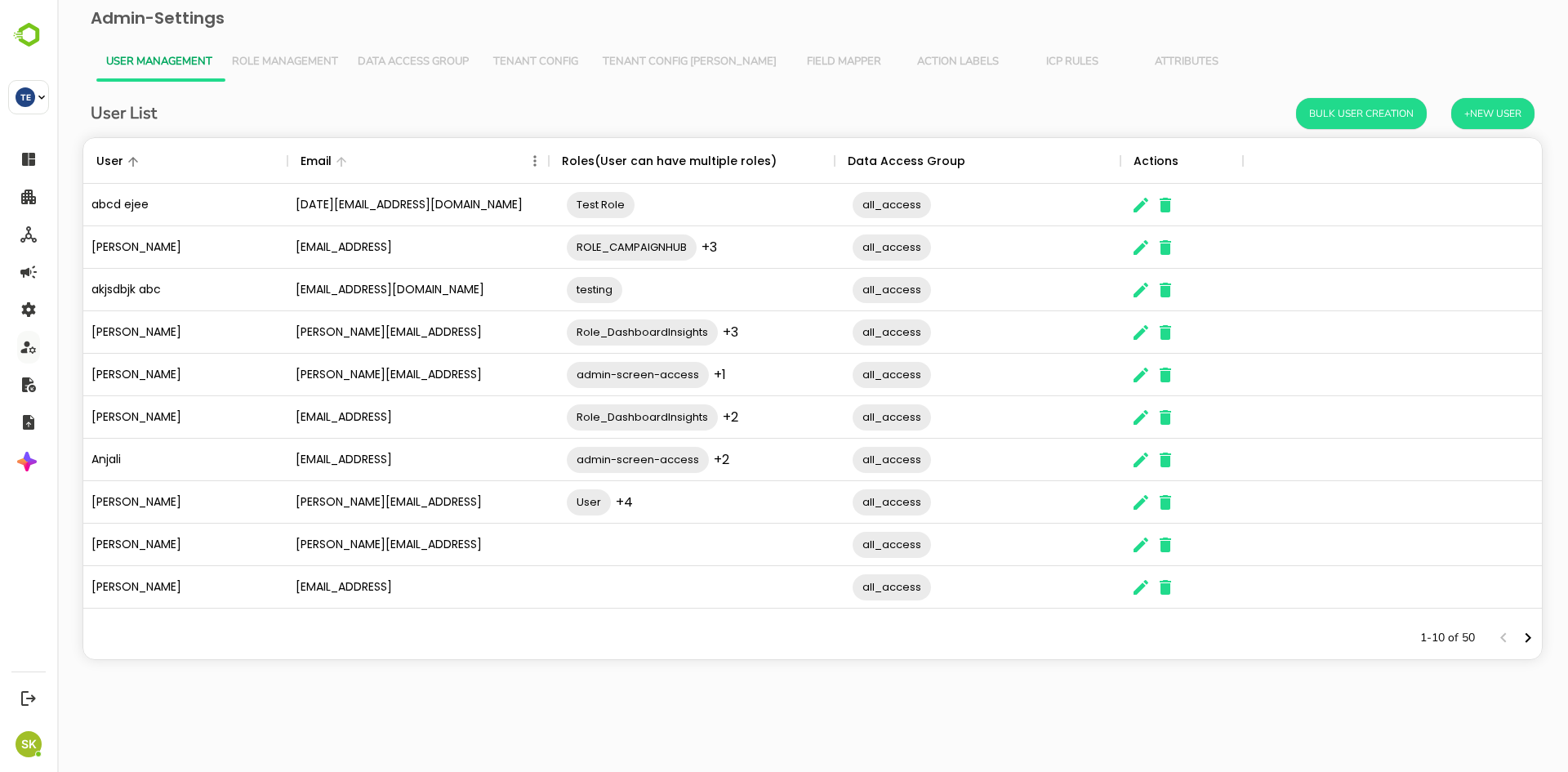
scroll to position [467, 1446]
click at [1528, 635] on icon "Next page" at bounding box center [1529, 638] width 6 height 10
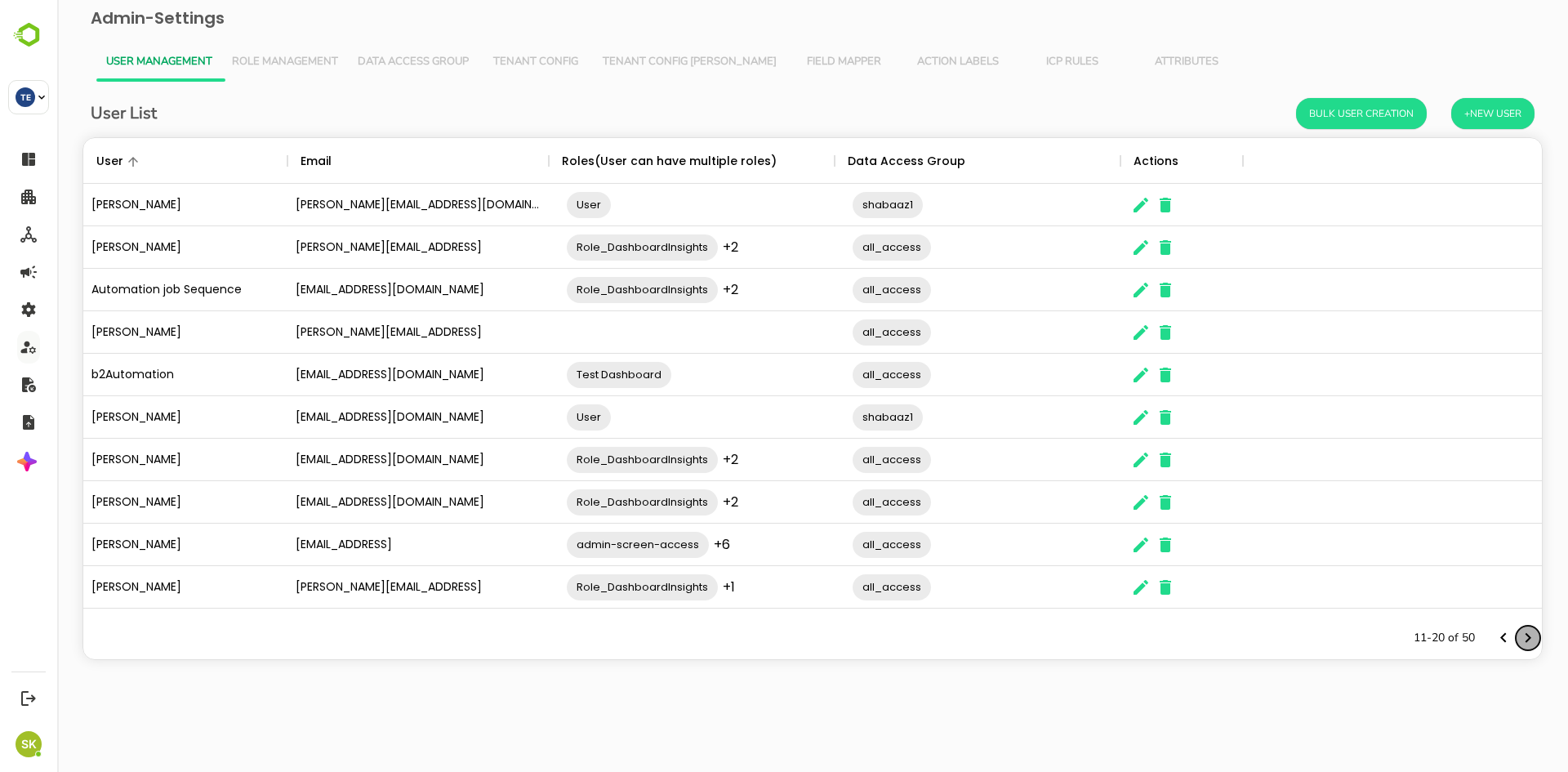
click at [1528, 635] on icon "Next page" at bounding box center [1529, 638] width 6 height 10
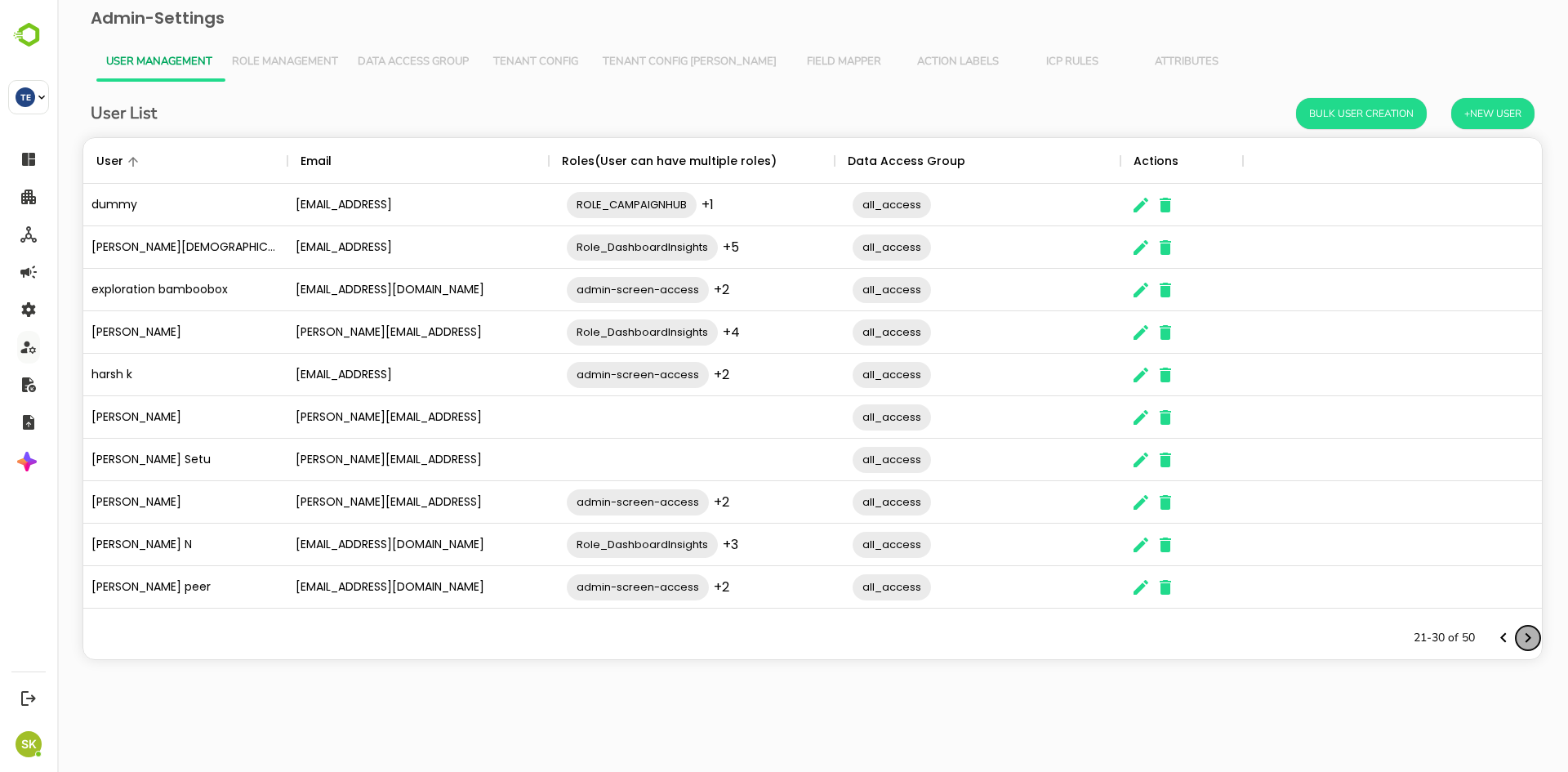
click at [1528, 635] on icon "Next page" at bounding box center [1529, 638] width 6 height 10
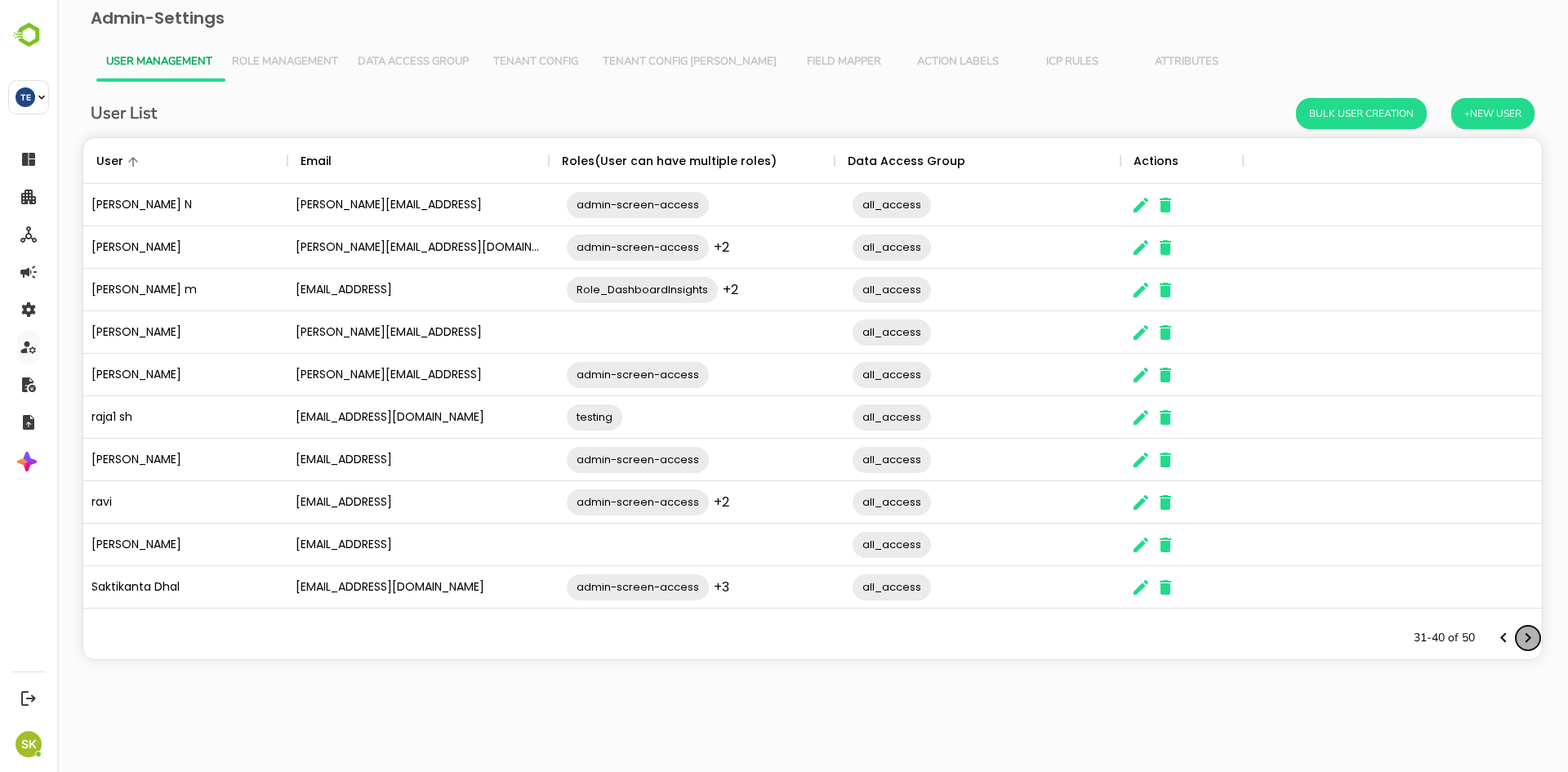
click at [1528, 635] on icon "Next page" at bounding box center [1529, 638] width 6 height 10
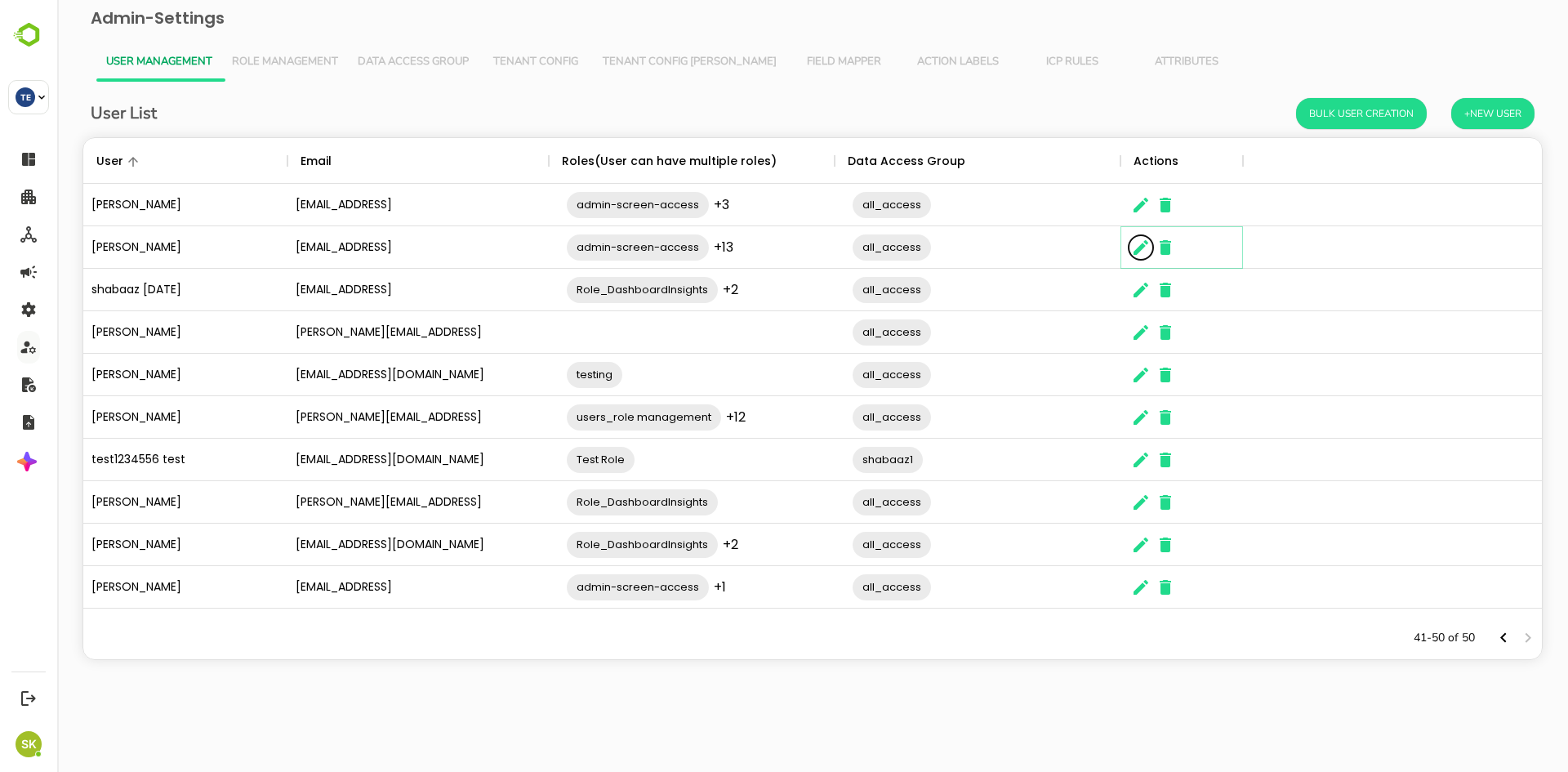
click at [1138, 256] on icon "The User Data" at bounding box center [1140, 247] width 19 height 19
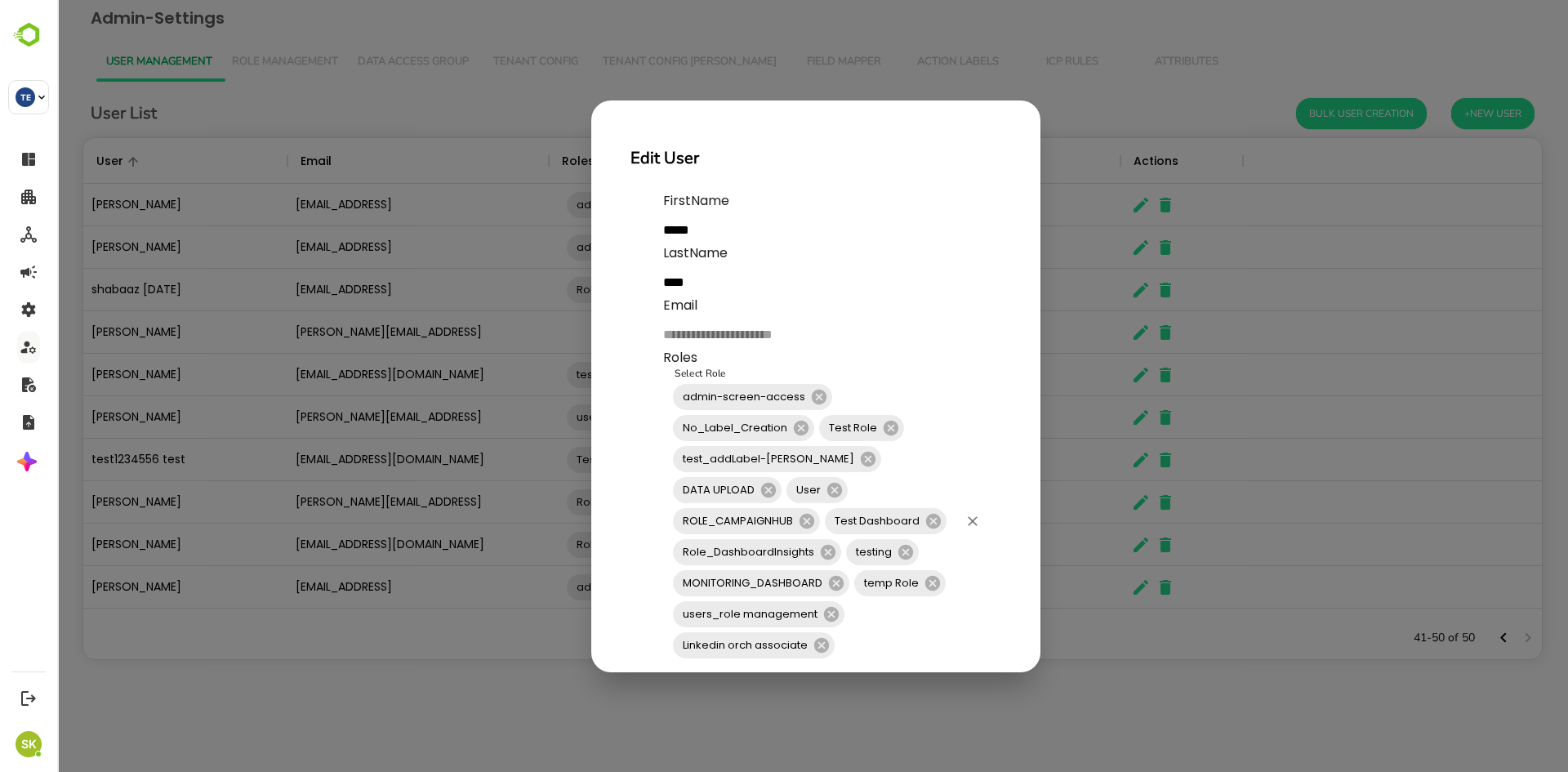
scroll to position [160, 0]
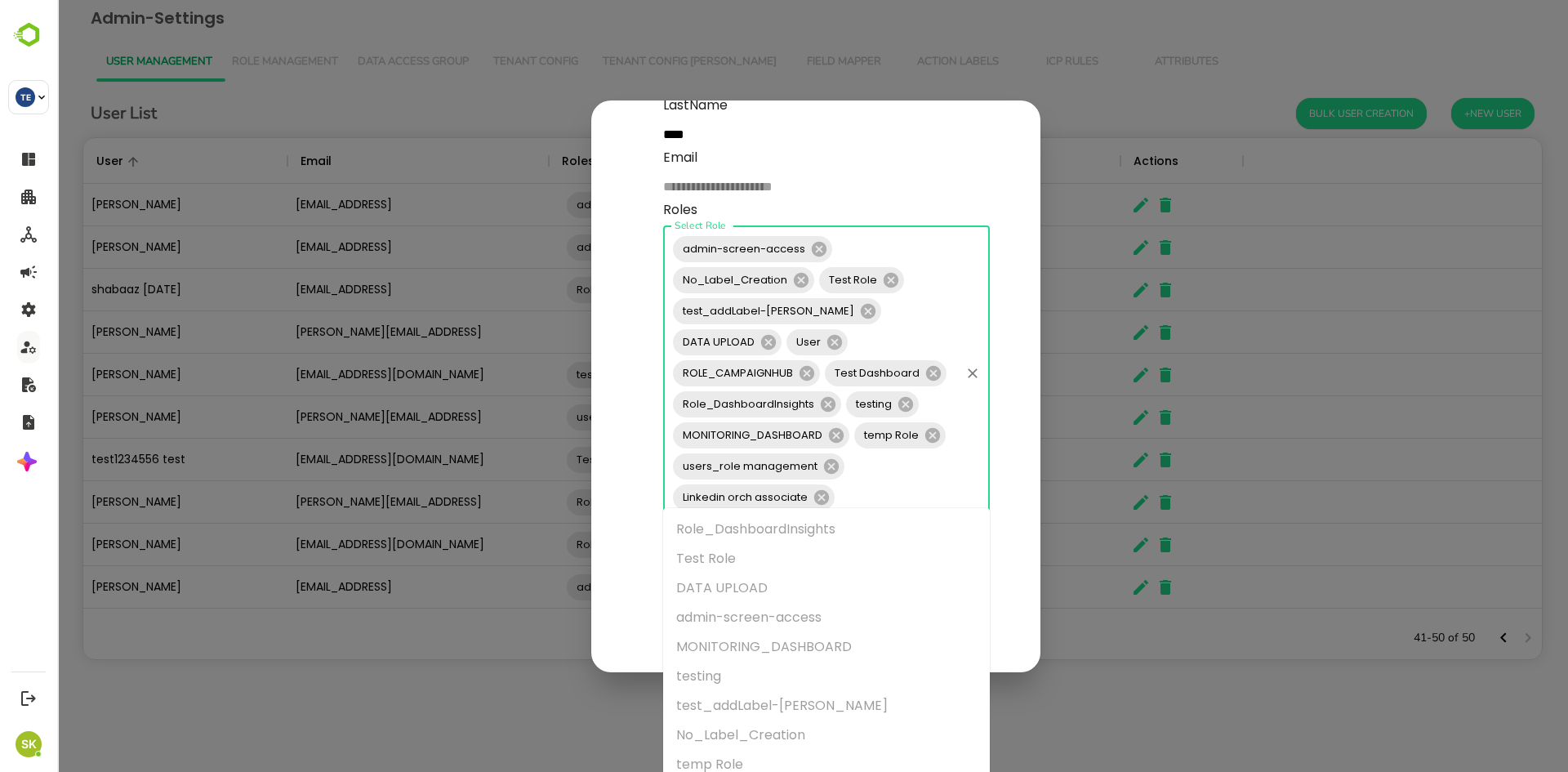
click at [904, 482] on input "Select Role" at bounding box center [898, 497] width 121 height 31
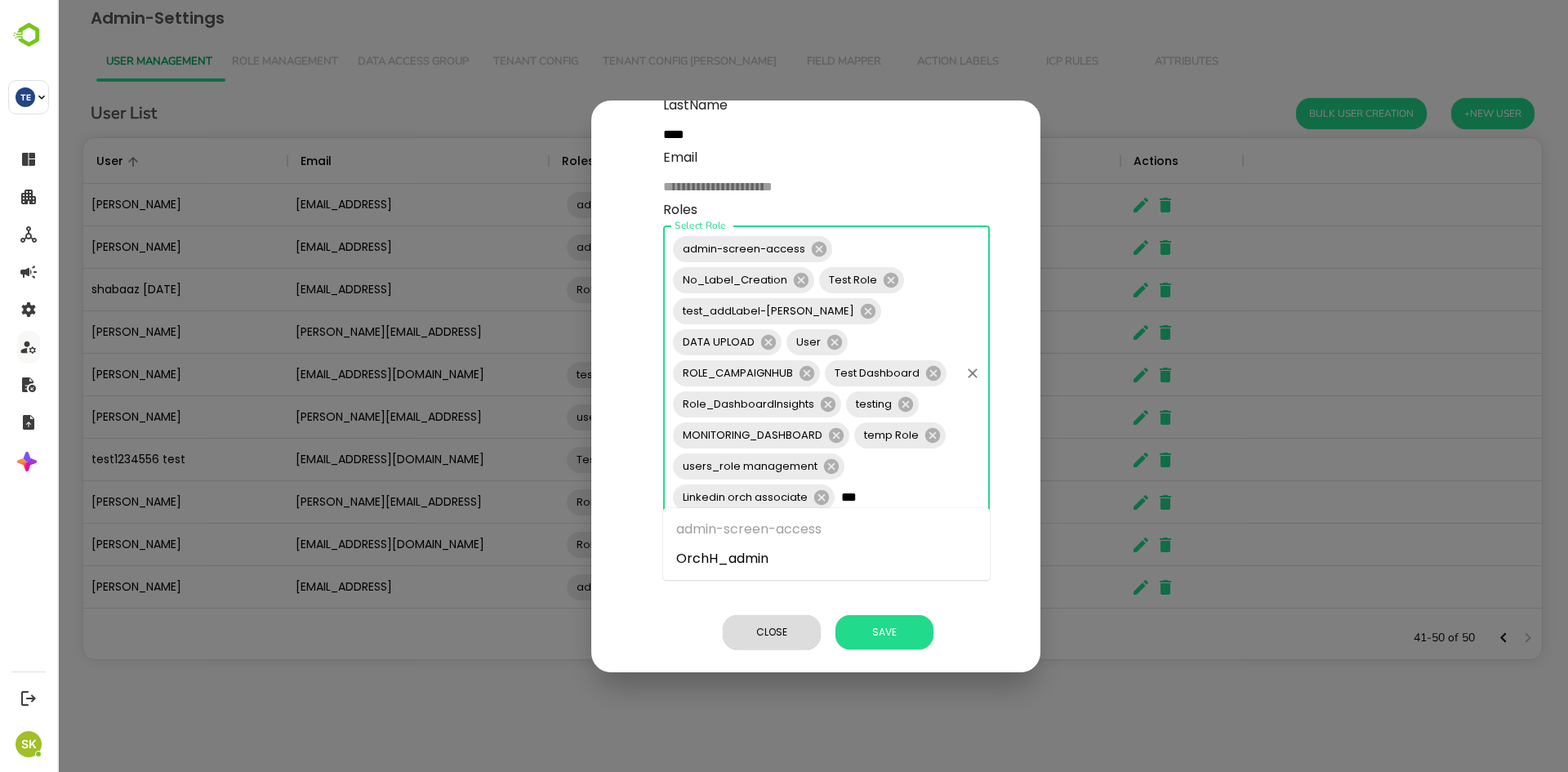
type input "****"
click at [815, 571] on li "OrchH_admin" at bounding box center [826, 558] width 326 height 29
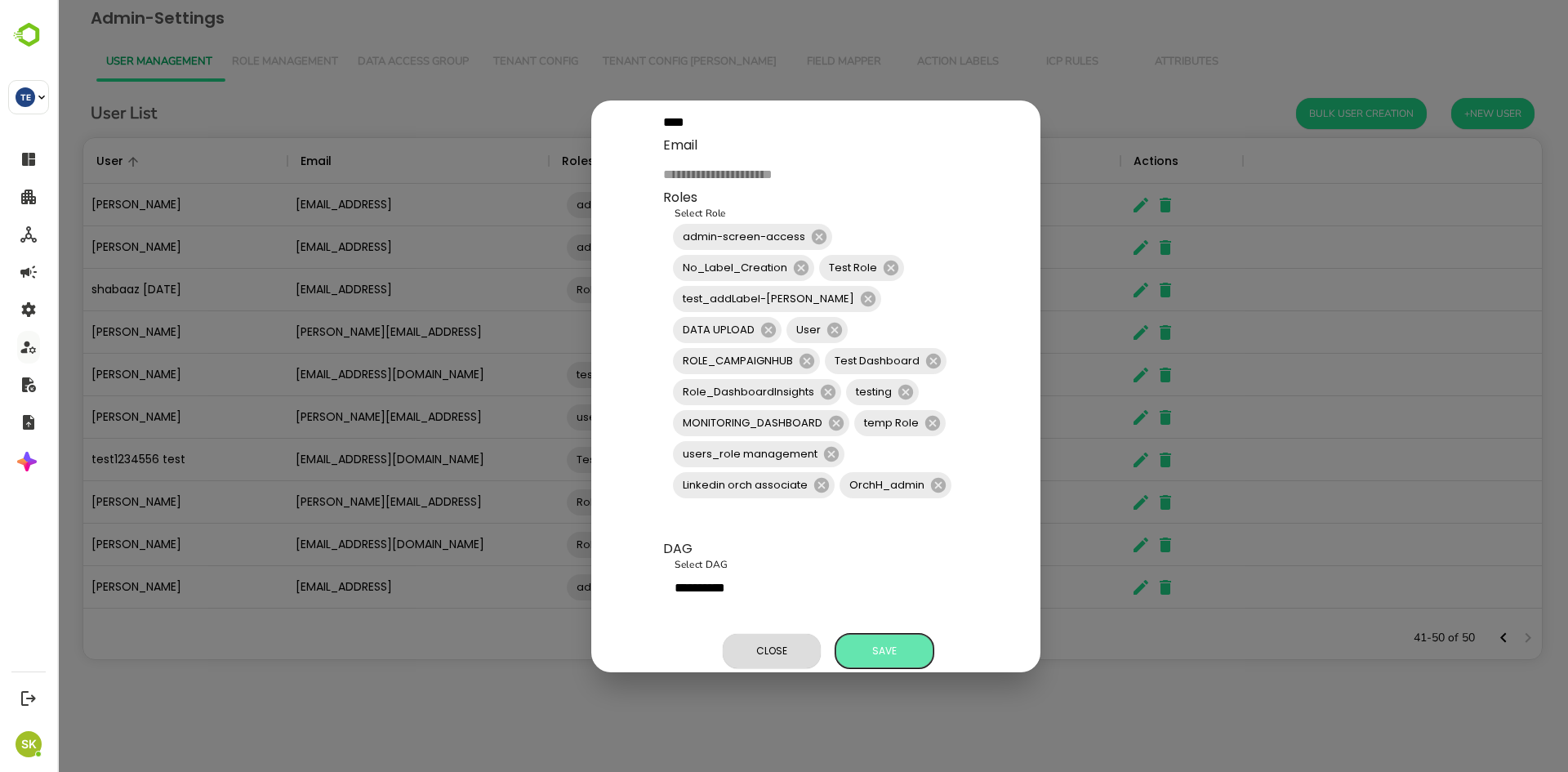
click at [893, 638] on button "Save" at bounding box center [884, 650] width 98 height 34
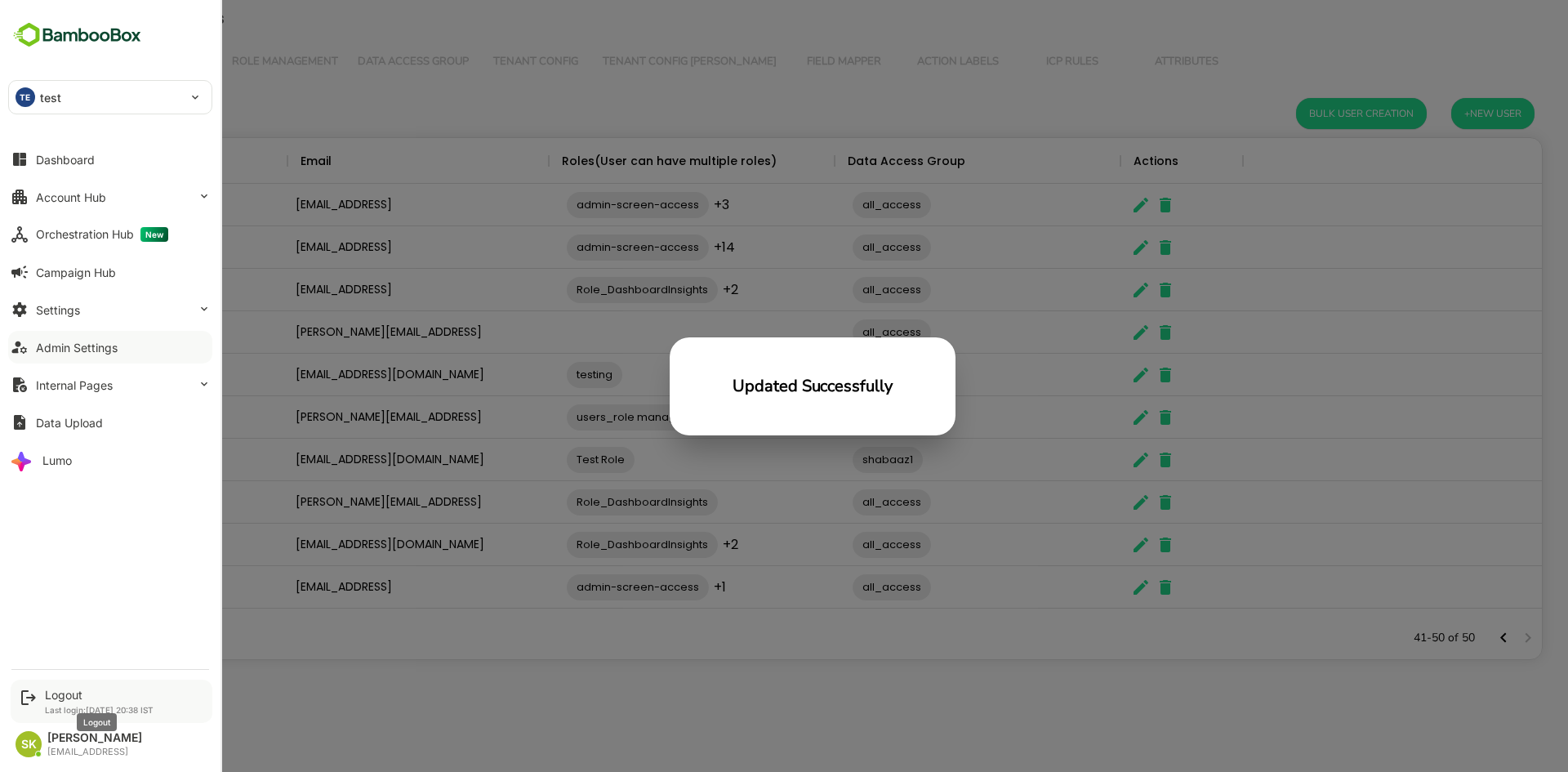
click at [64, 695] on div "Logout" at bounding box center [99, 695] width 108 height 14
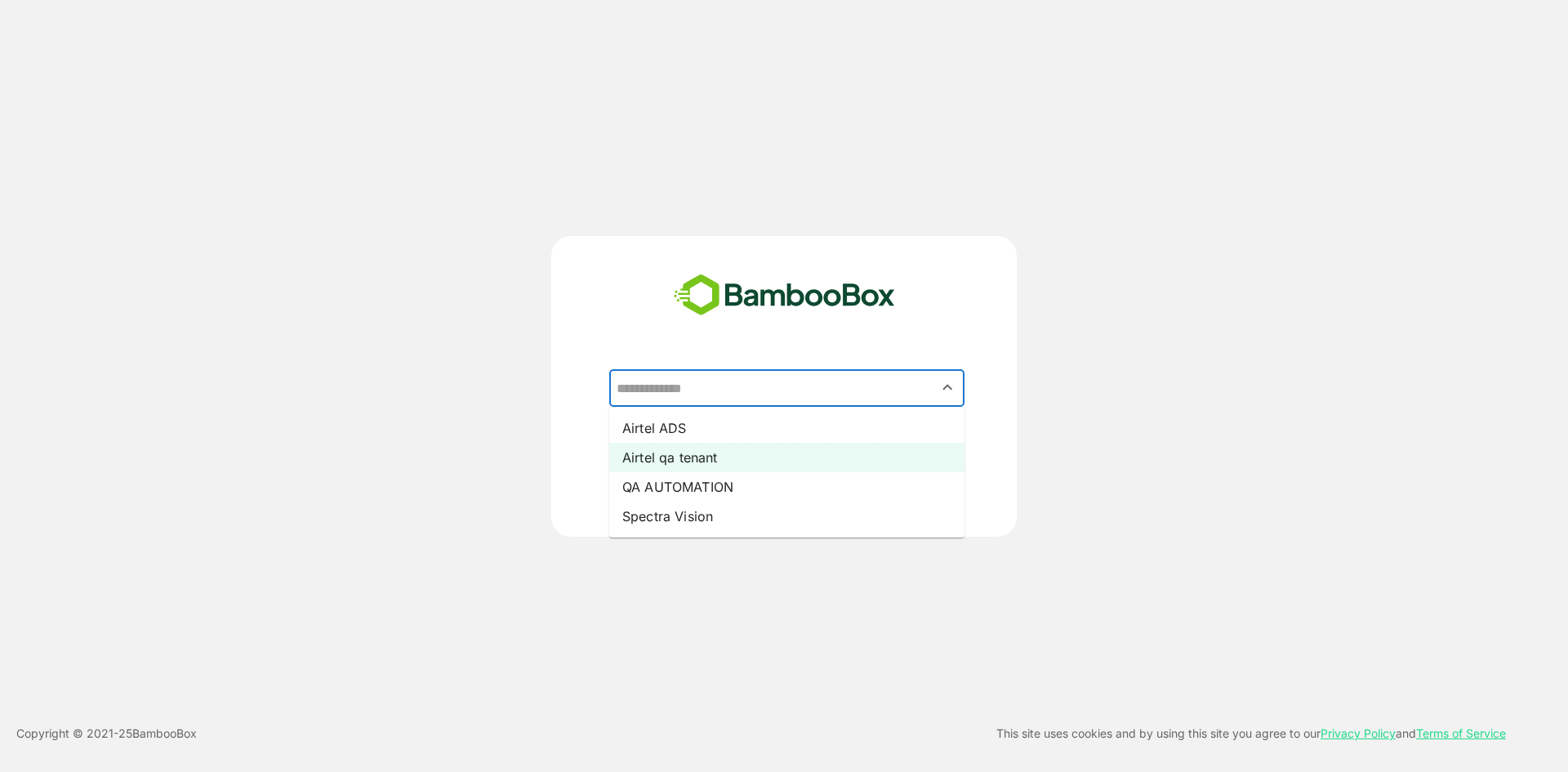
drag, startPoint x: 810, startPoint y: 376, endPoint x: 753, endPoint y: 457, distance: 99.0
click at [753, 457] on div "​ Airtel ADS Airtel qa tenant QA AUTOMATION Spectra Vision" at bounding box center [784, 414] width 407 height 90
click at [753, 457] on li "Airtel qa tenant" at bounding box center [786, 457] width 355 height 29
type input "**********"
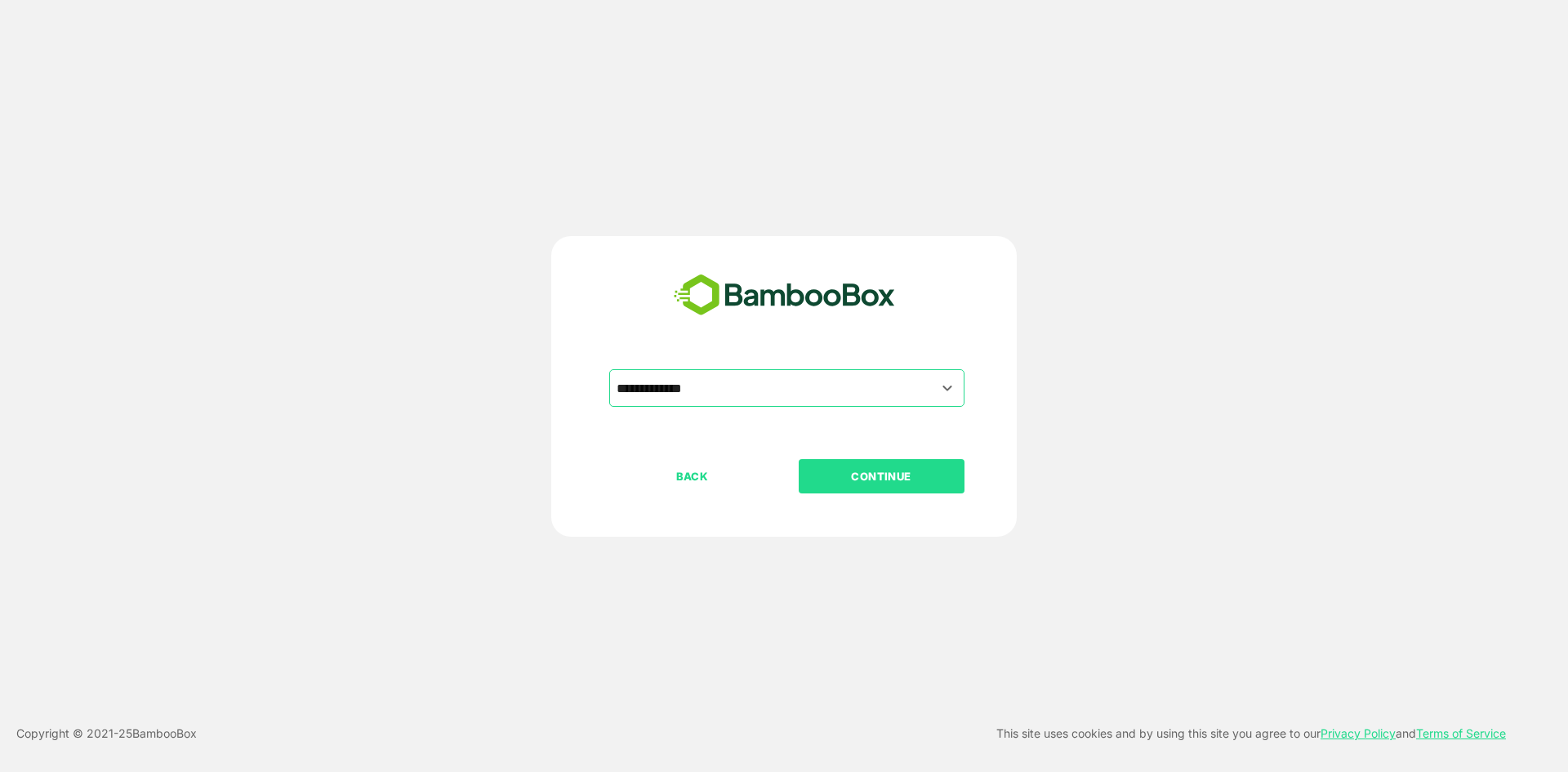
click at [799, 459] on button "CONTINUE" at bounding box center [882, 476] width 166 height 34
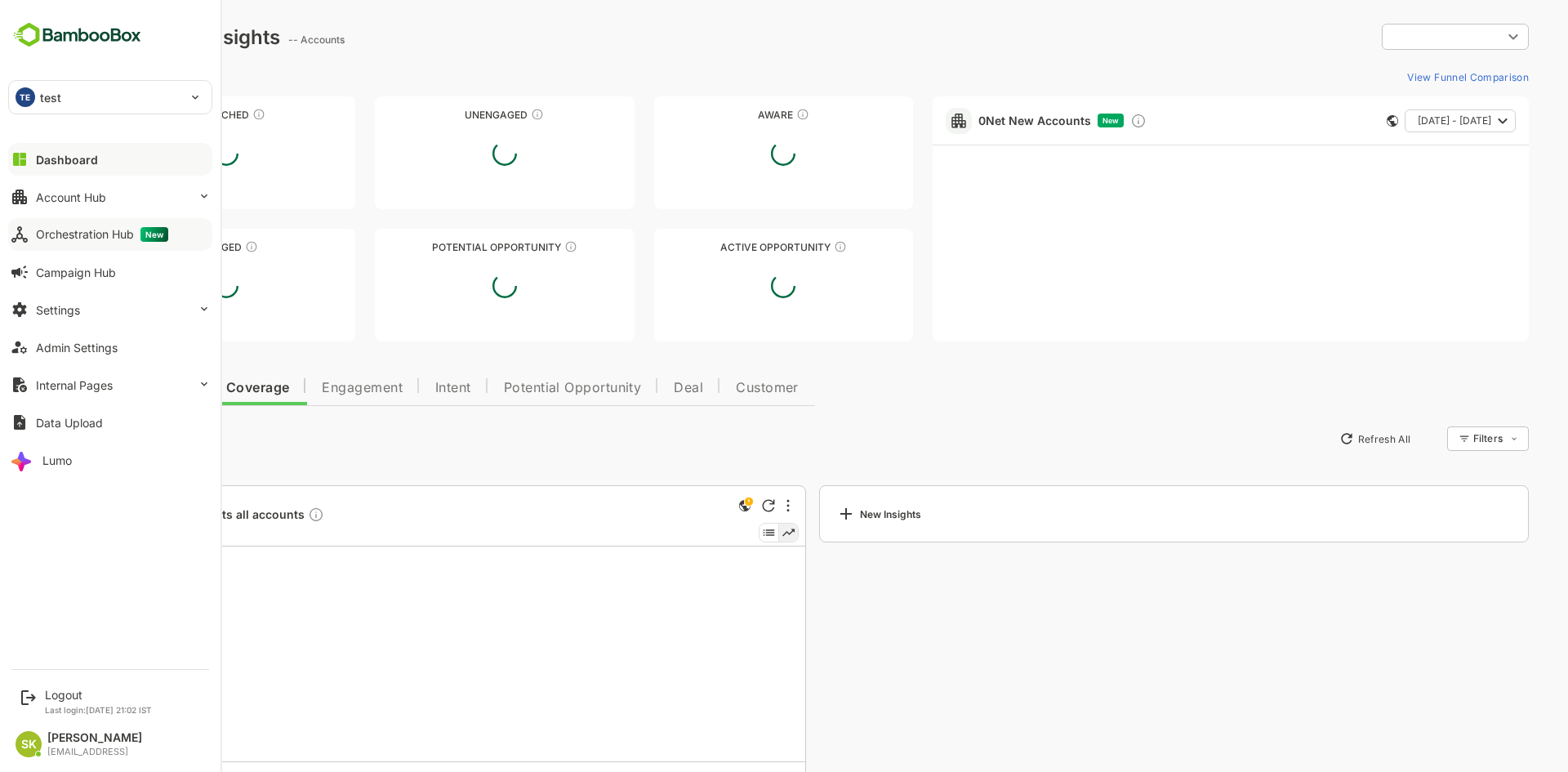
type input "**********"
click at [77, 232] on div "Orchestration Hub New" at bounding box center [102, 235] width 133 height 15
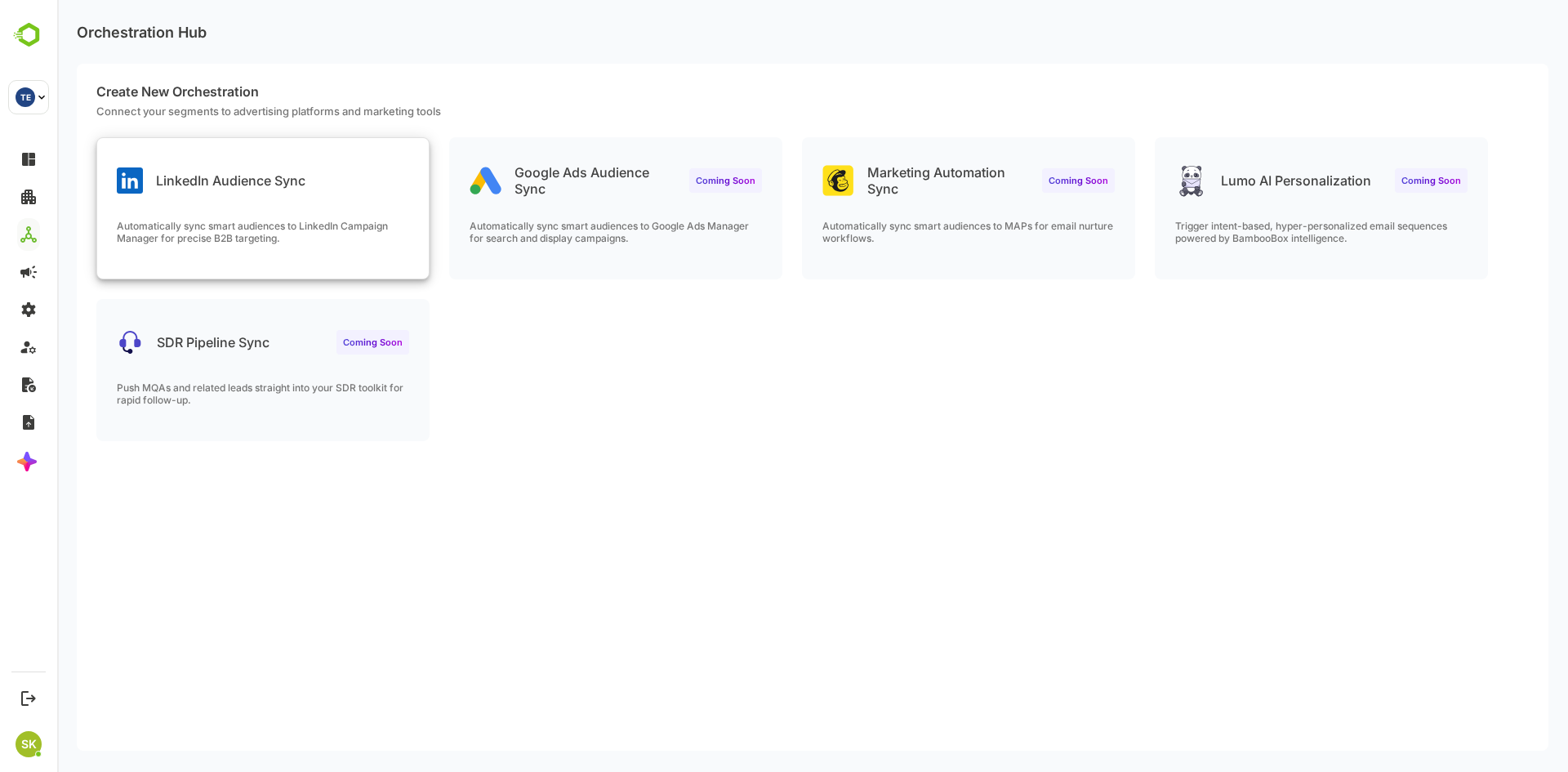
click at [244, 243] on p "Automatically sync smart audiences to LinkedIn Campaign Manager for precise B2B…" at bounding box center [263, 232] width 293 height 24
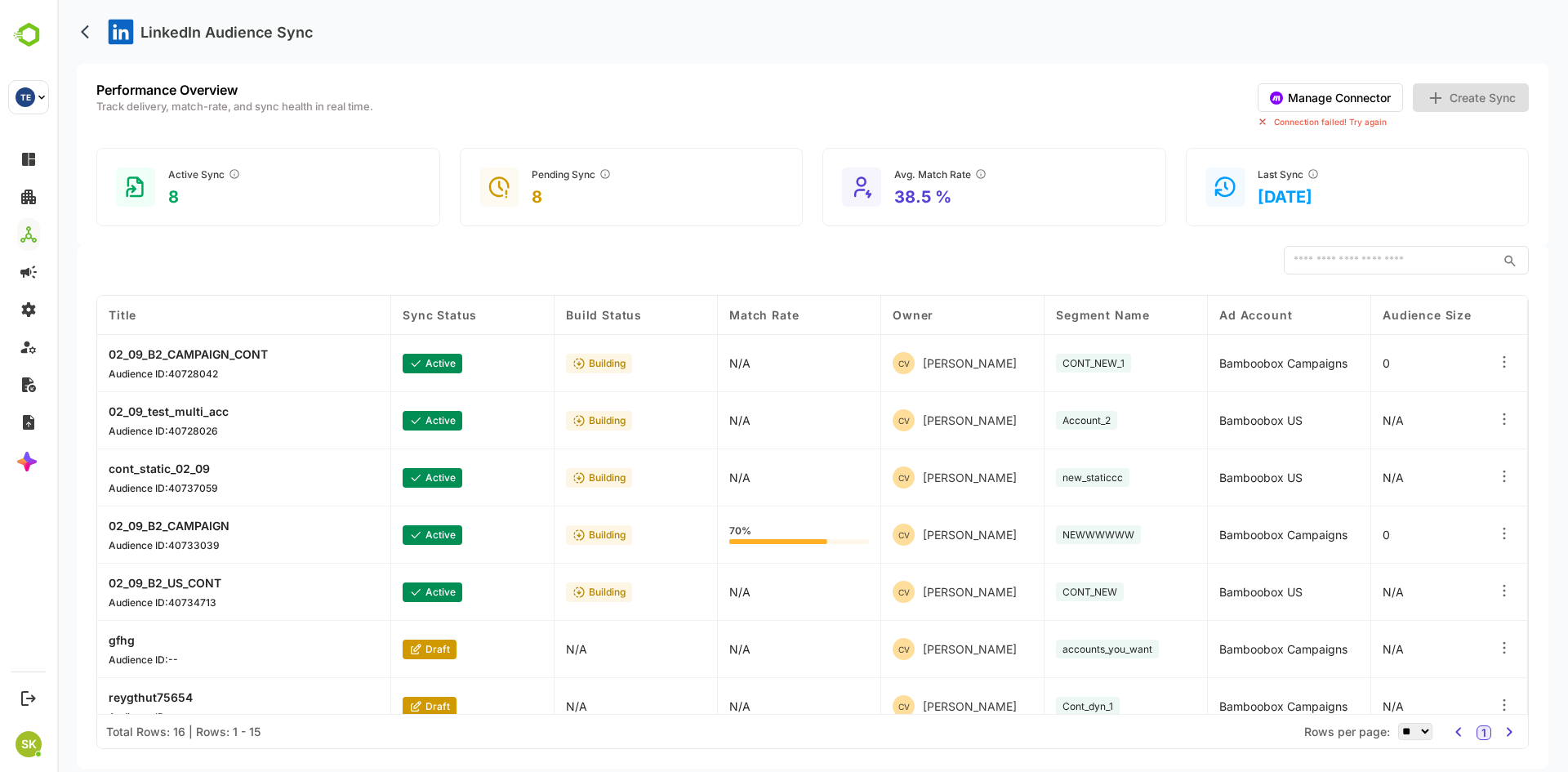
click at [1339, 96] on button "Manage Connector" at bounding box center [1330, 97] width 145 height 29
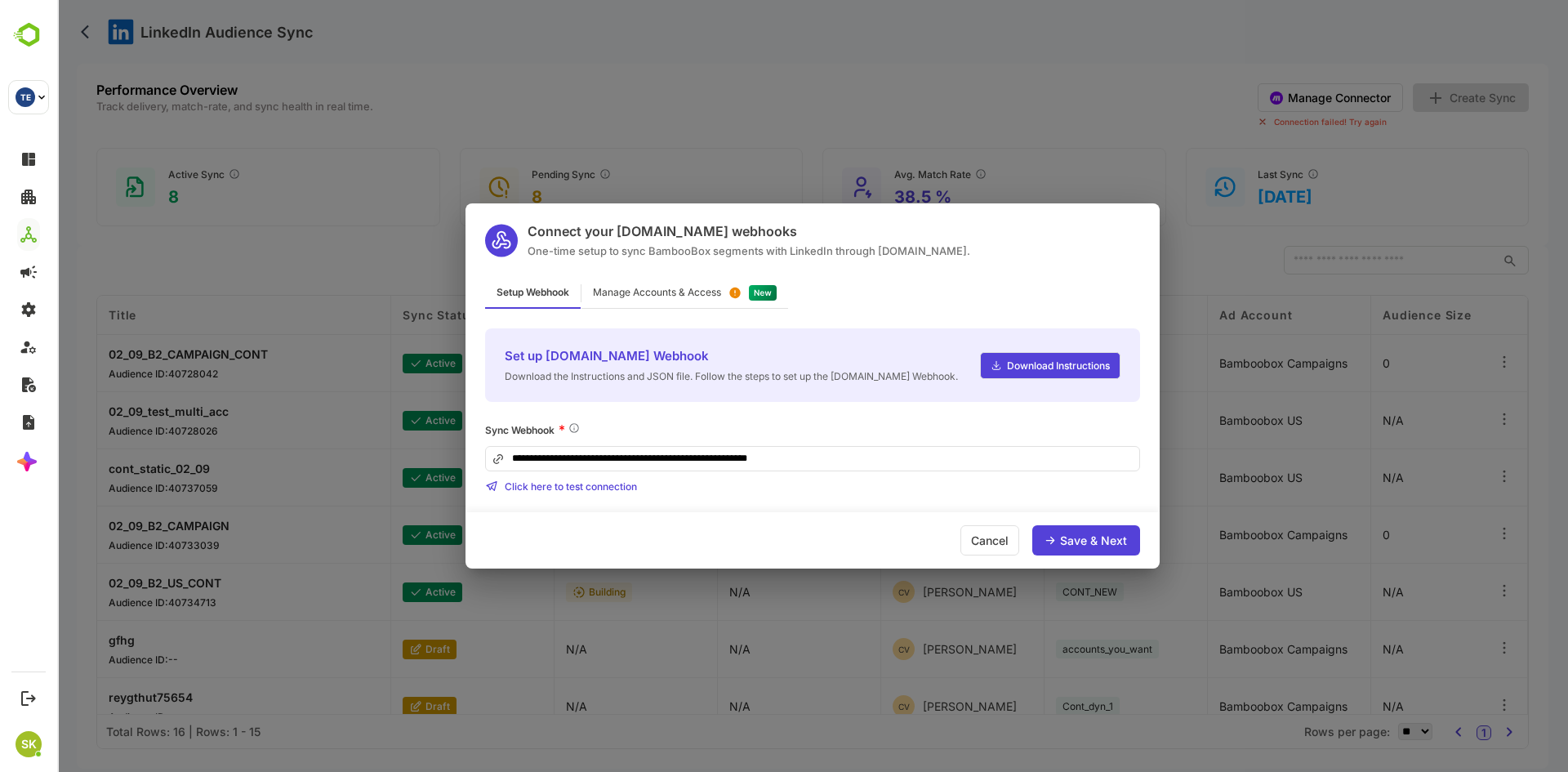
click at [659, 293] on div "Manage Accounts & Access" at bounding box center [657, 293] width 128 height 10
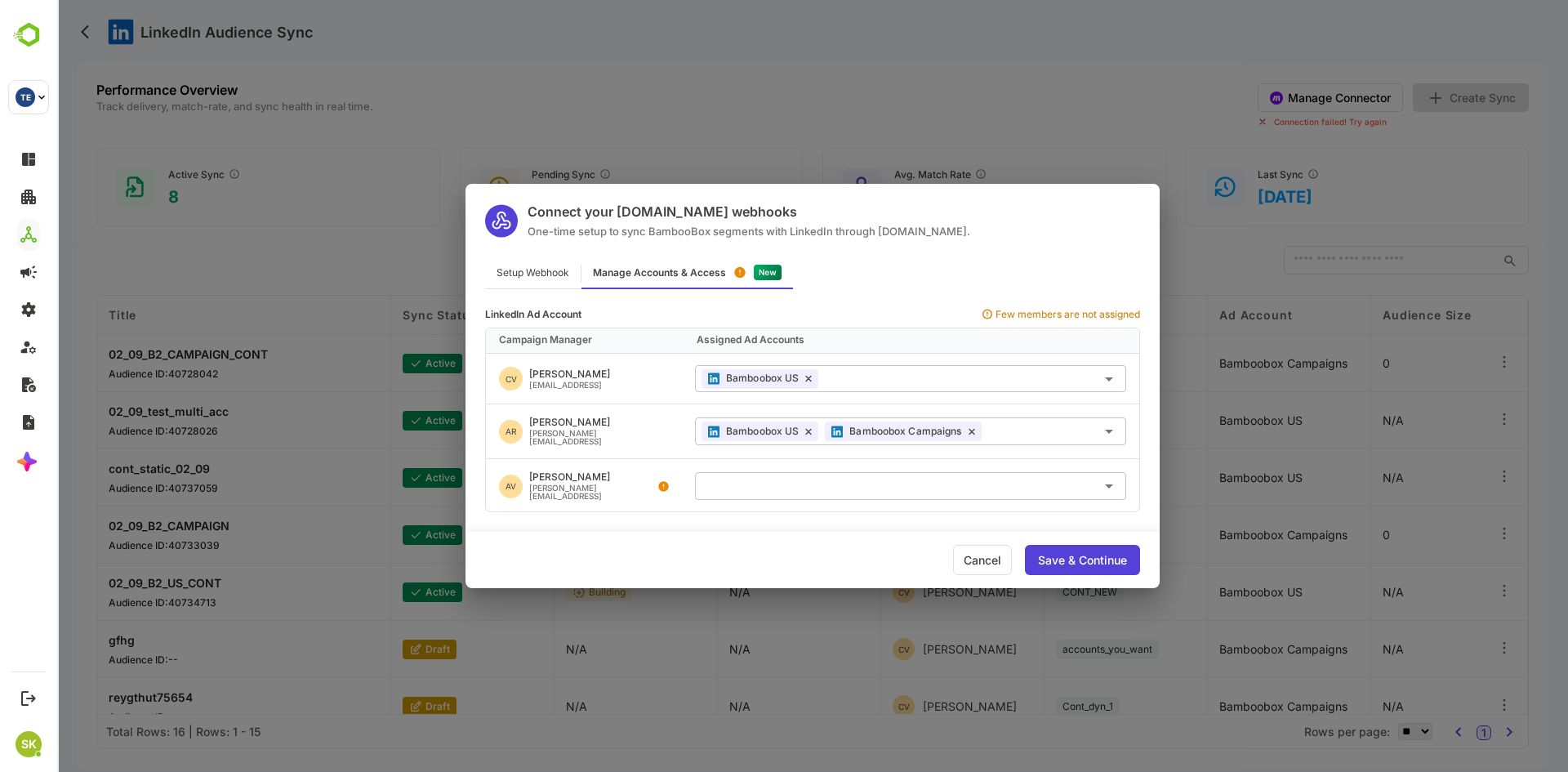
click at [363, 245] on div "Connect your Make.com webhooks One-time setup to sync BambooBox segments with L…" at bounding box center [812, 386] width 1511 height 772
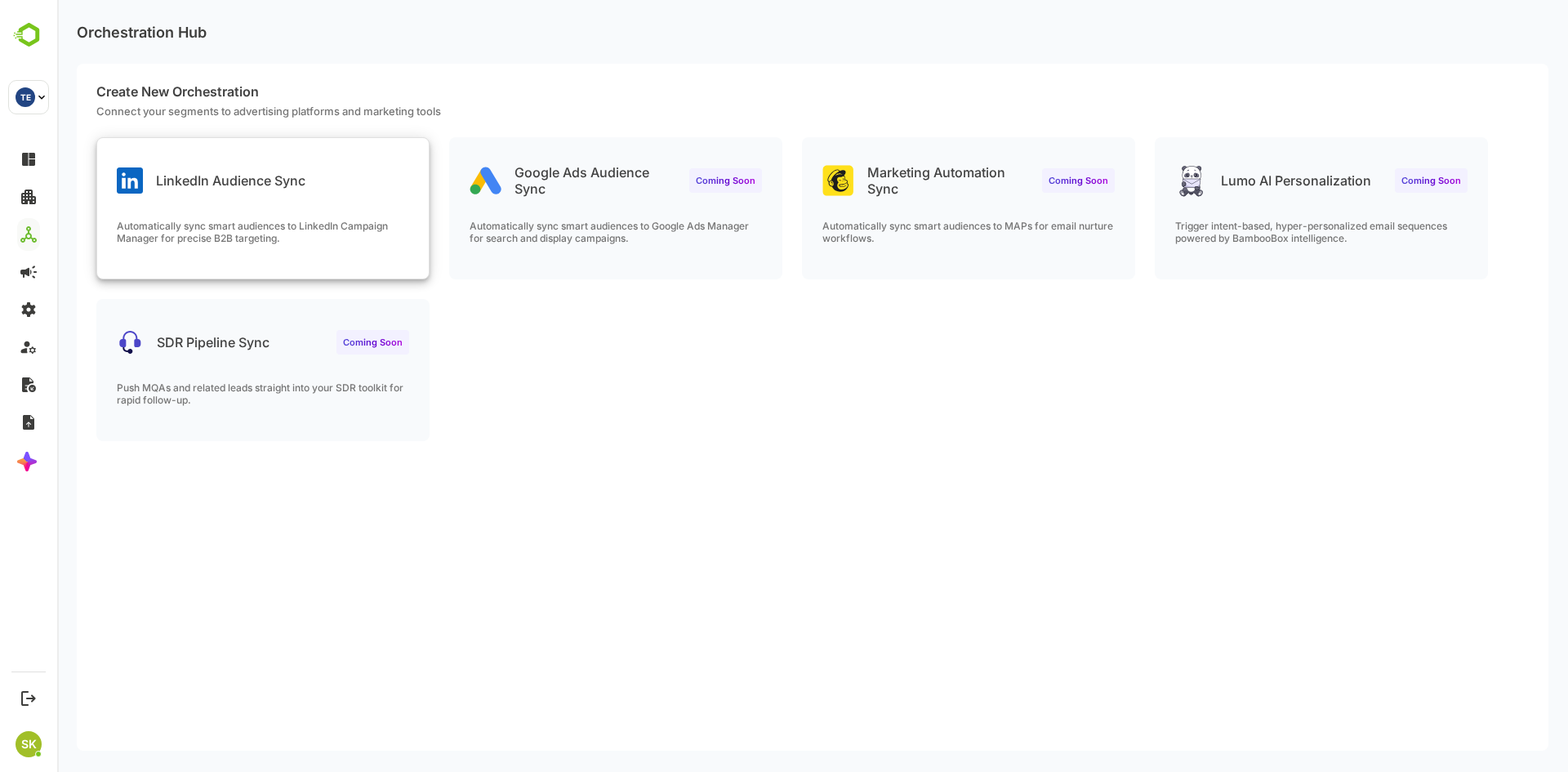
click at [133, 180] on icon at bounding box center [129, 180] width 26 height 26
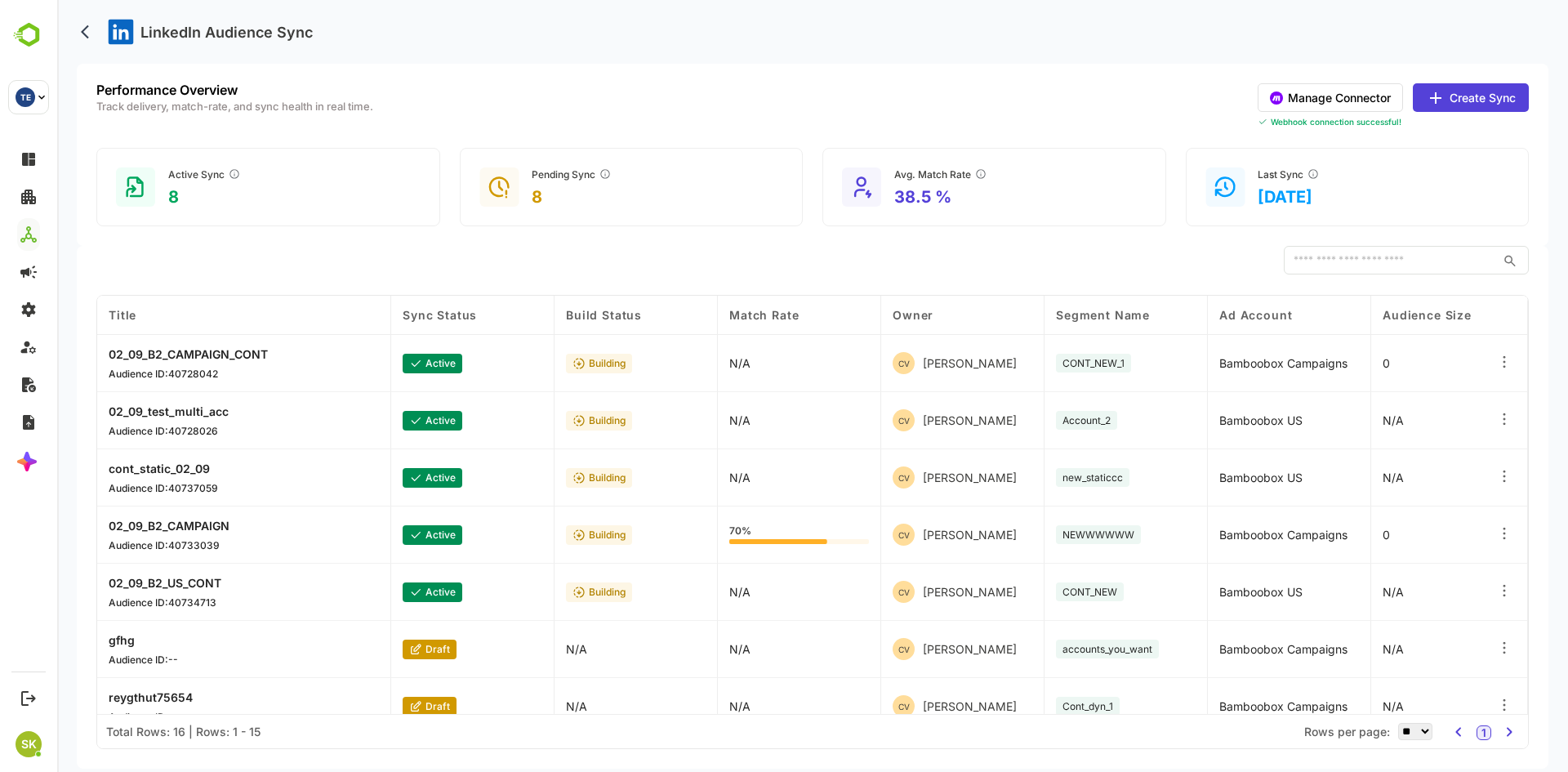
click at [1463, 92] on button "Create Sync" at bounding box center [1471, 97] width 116 height 29
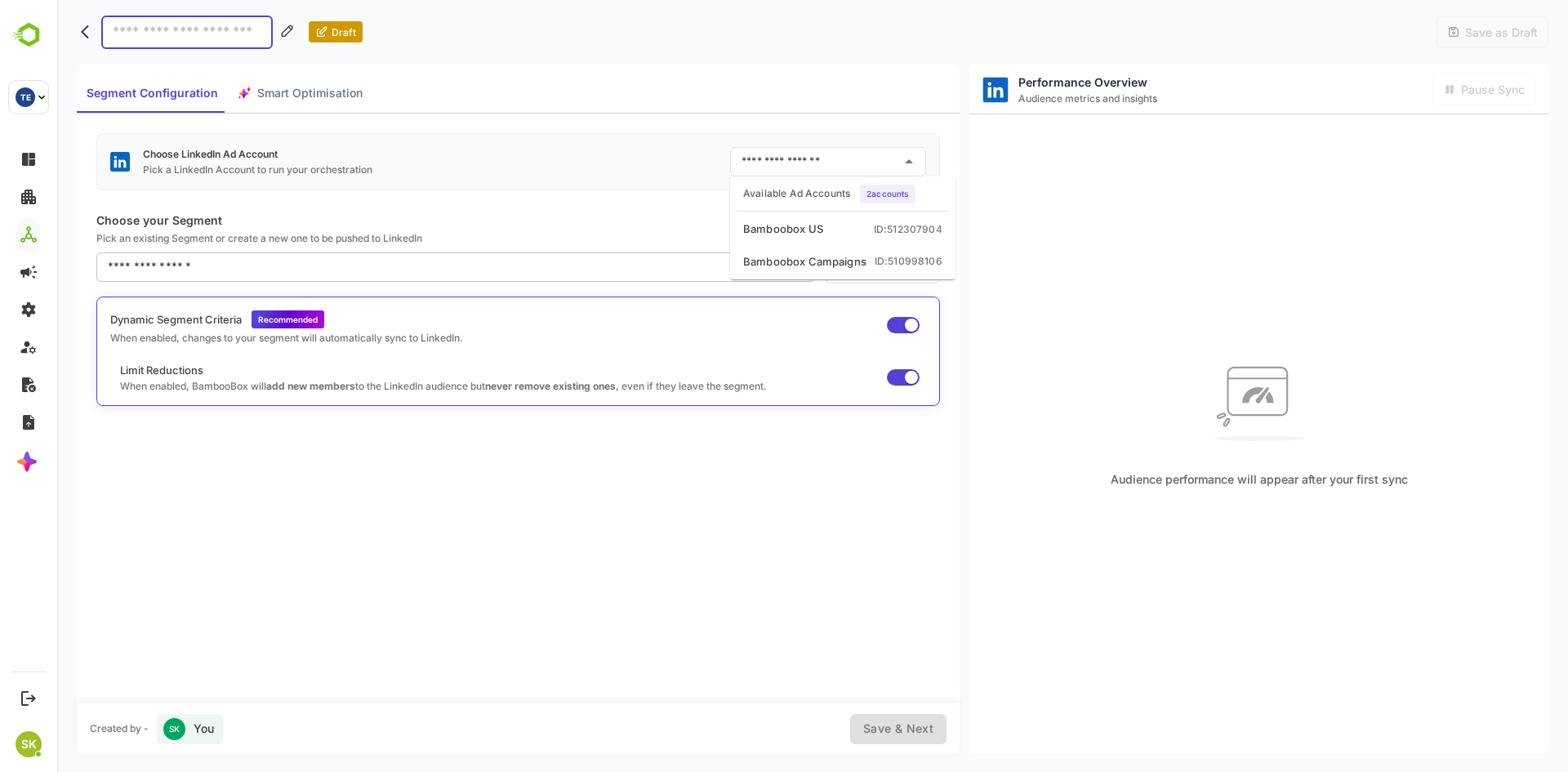
click at [756, 155] on input "text" at bounding box center [815, 161] width 157 height 26
